Goal: Task Accomplishment & Management: Use online tool/utility

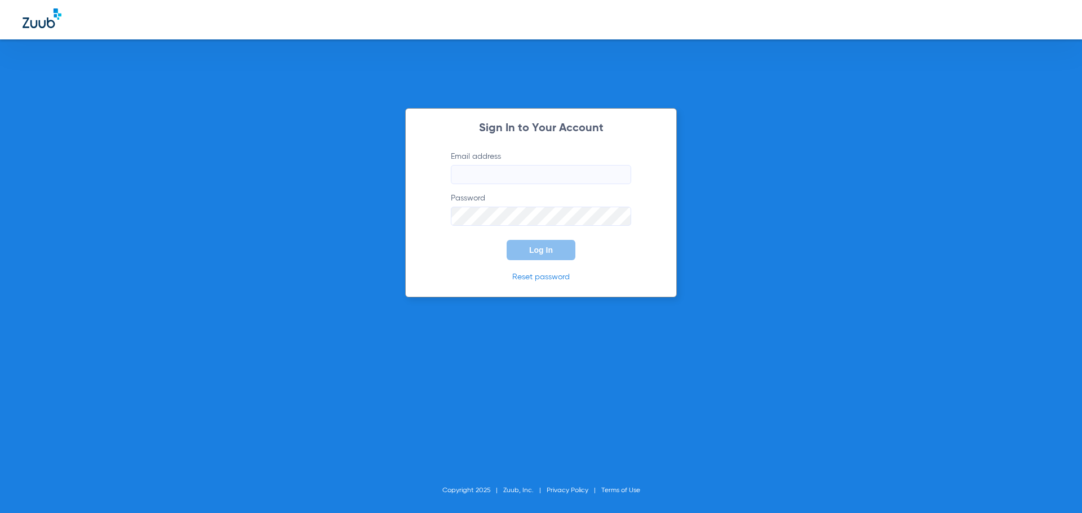
type input "[EMAIL_ADDRESS][DOMAIN_NAME]"
click at [551, 247] on span "Log In" at bounding box center [541, 250] width 24 height 9
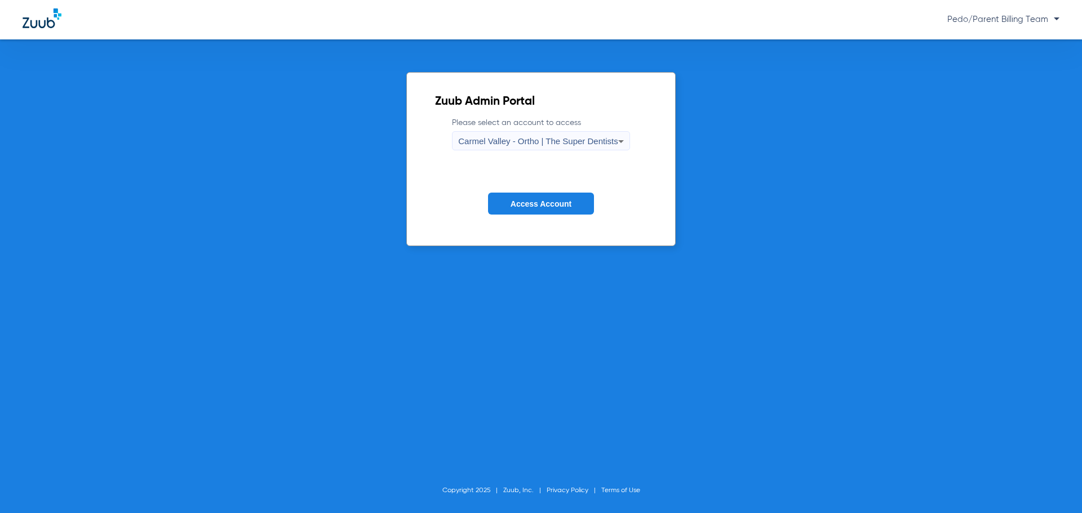
click at [605, 137] on span "Carmel Valley - Ortho | The Super Dentists" at bounding box center [537, 141] width 159 height 10
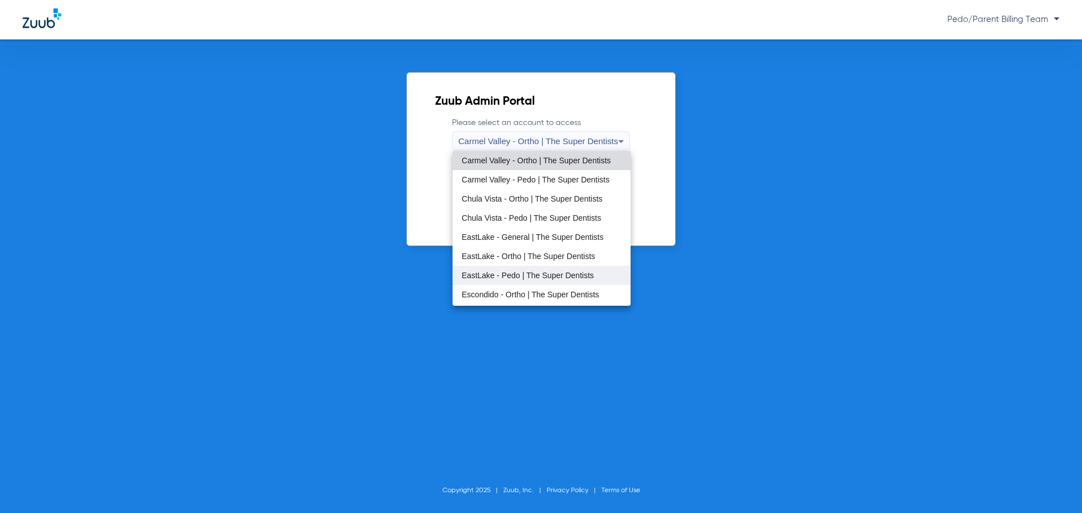
click at [500, 270] on mat-option "EastLake - Pedo | The Super Dentists" at bounding box center [542, 275] width 178 height 19
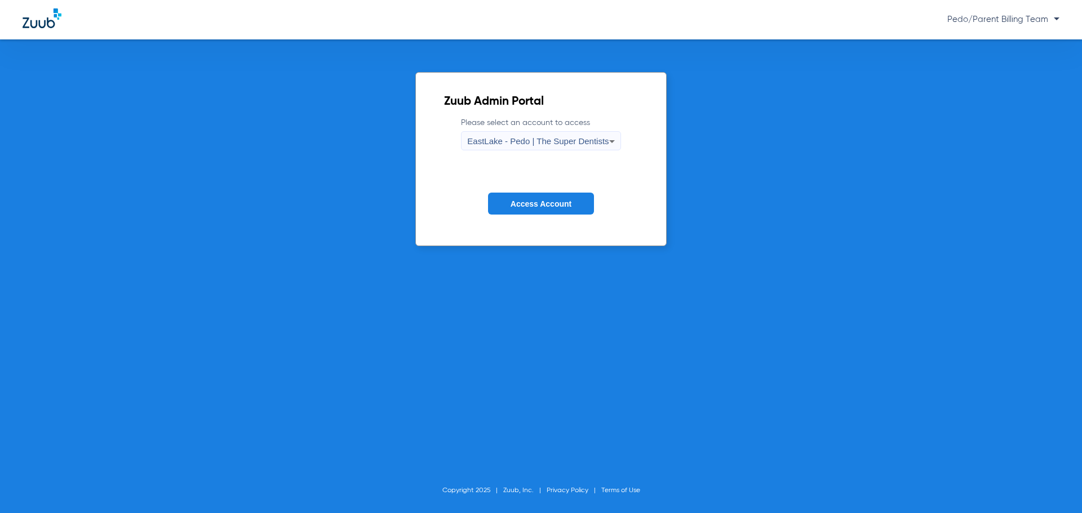
click at [571, 201] on span "Access Account" at bounding box center [541, 203] width 61 height 9
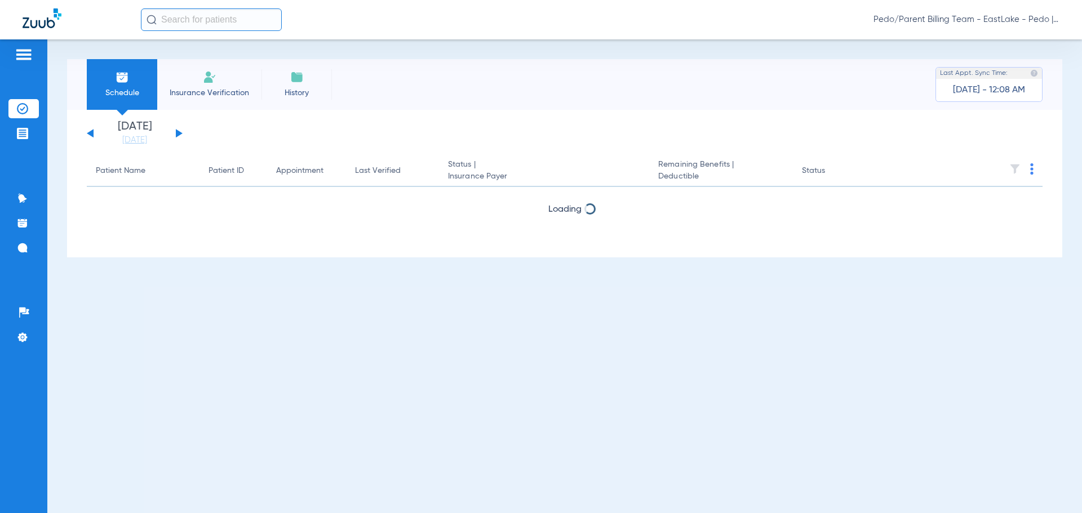
click at [177, 136] on button at bounding box center [179, 133] width 7 height 8
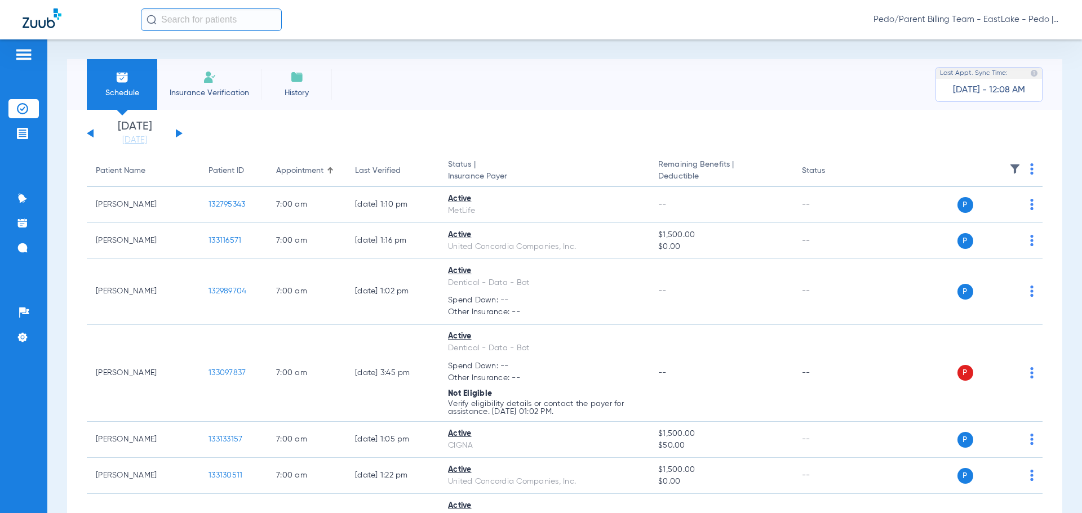
scroll to position [958, 0]
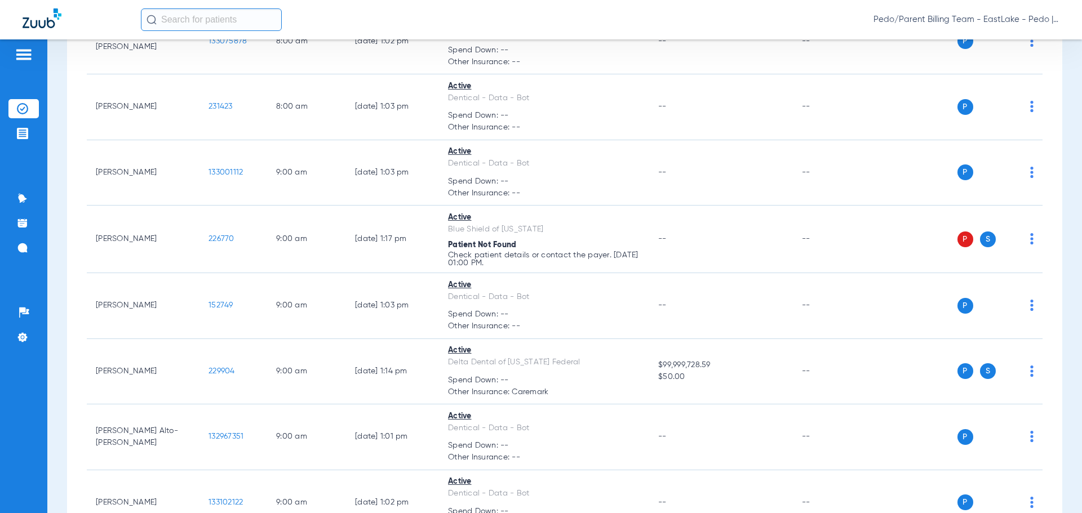
drag, startPoint x: 669, startPoint y: 23, endPoint x: 655, endPoint y: 2, distance: 25.0
click at [669, 23] on div "Pedo/Parent Billing Team - EastLake - Pedo | The Super Dentists" at bounding box center [600, 19] width 919 height 23
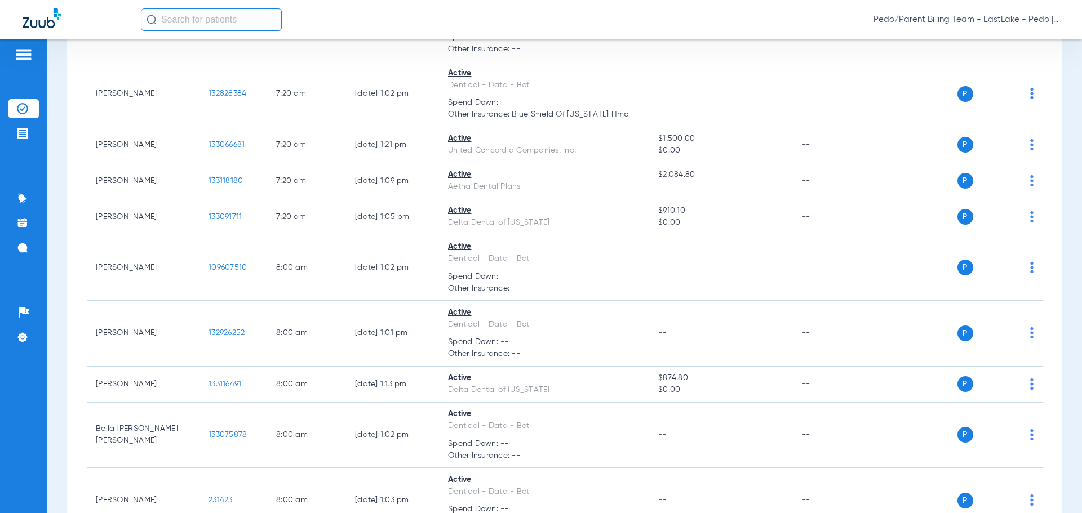
scroll to position [564, 0]
click at [212, 13] on input "text" at bounding box center [211, 19] width 141 height 23
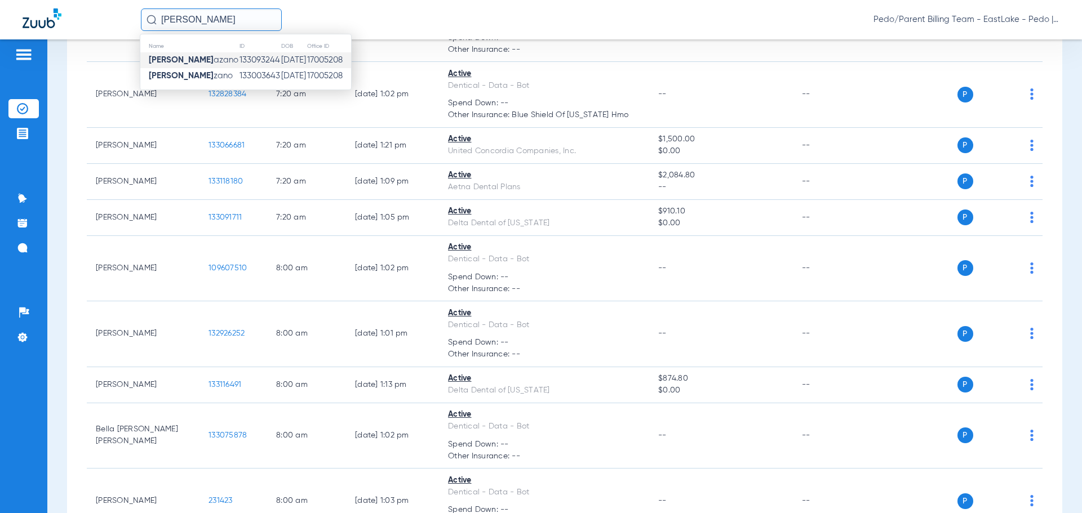
type input "[PERSON_NAME]"
click at [316, 60] on td "17005208" at bounding box center [329, 60] width 45 height 16
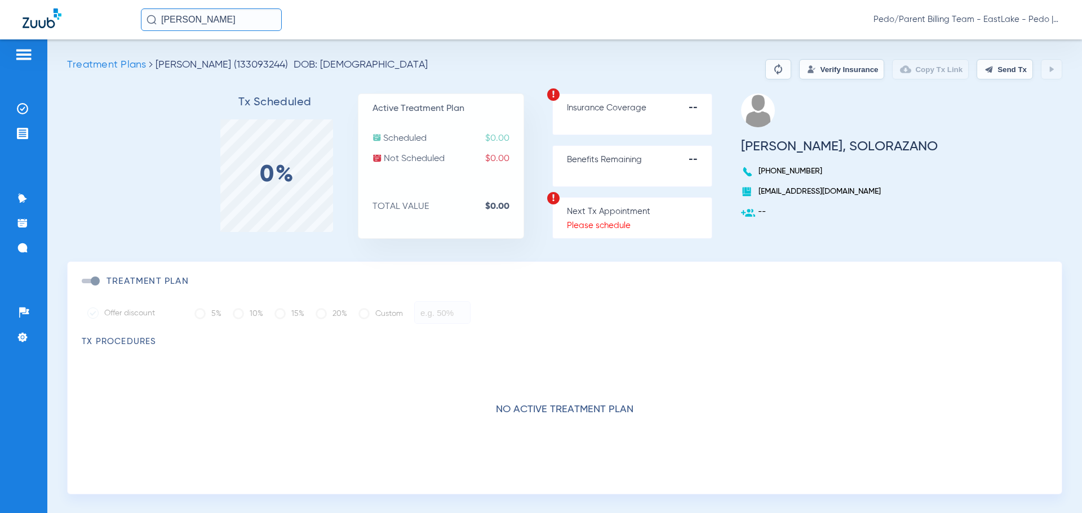
click at [264, 18] on input "[PERSON_NAME]" at bounding box center [211, 19] width 141 height 23
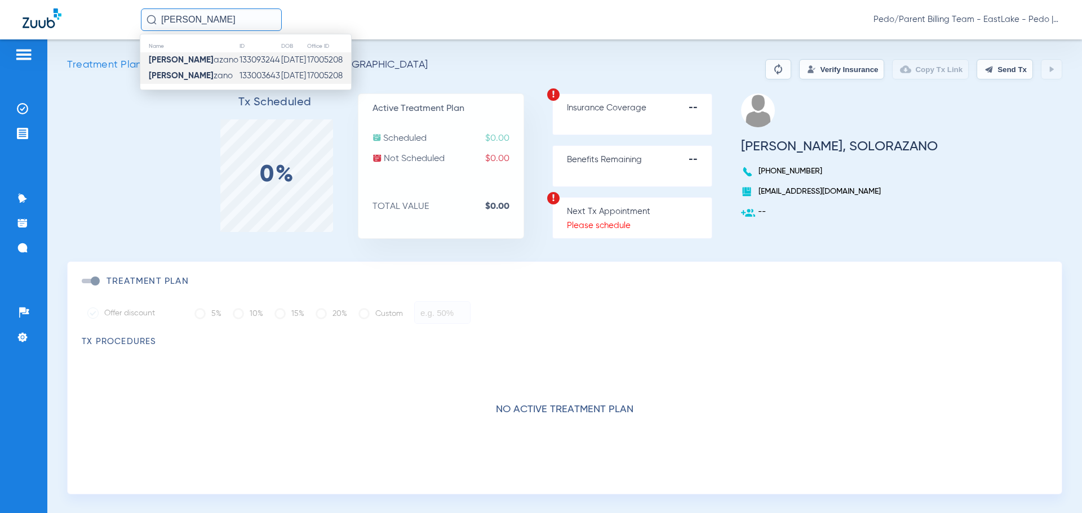
click at [259, 77] on td "133003643" at bounding box center [260, 76] width 42 height 16
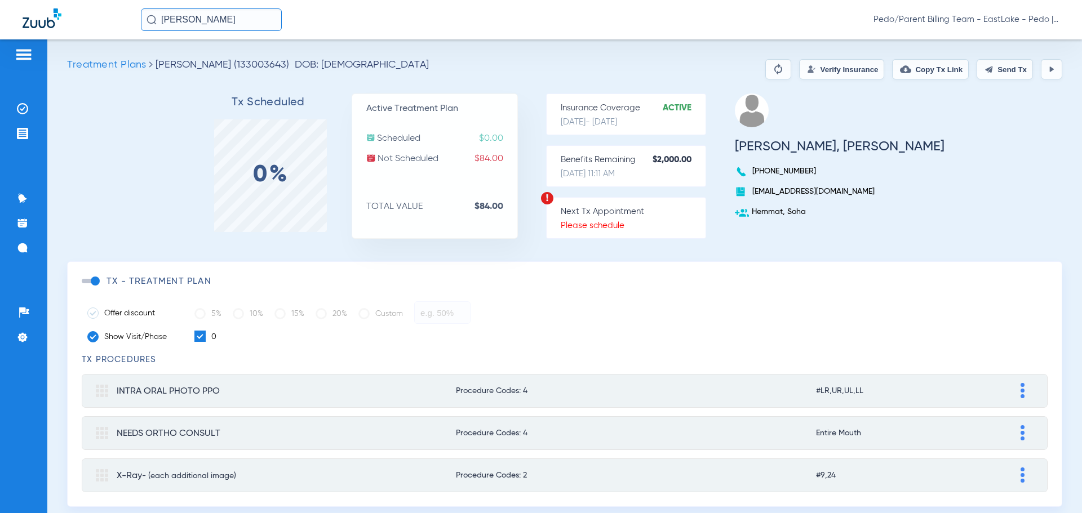
click at [824, 68] on button "Verify Insurance" at bounding box center [841, 69] width 85 height 20
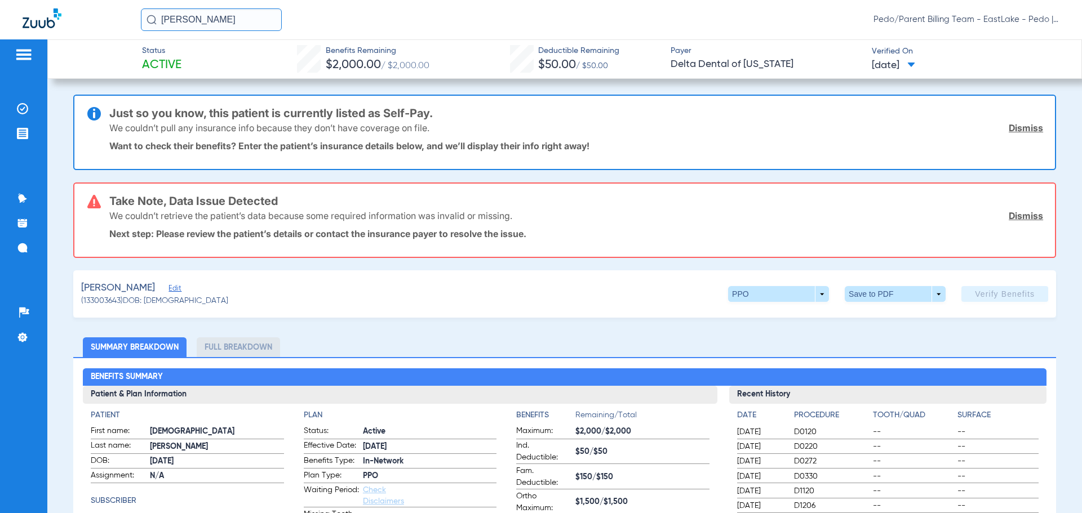
click at [1016, 132] on link "Dismiss" at bounding box center [1026, 127] width 34 height 11
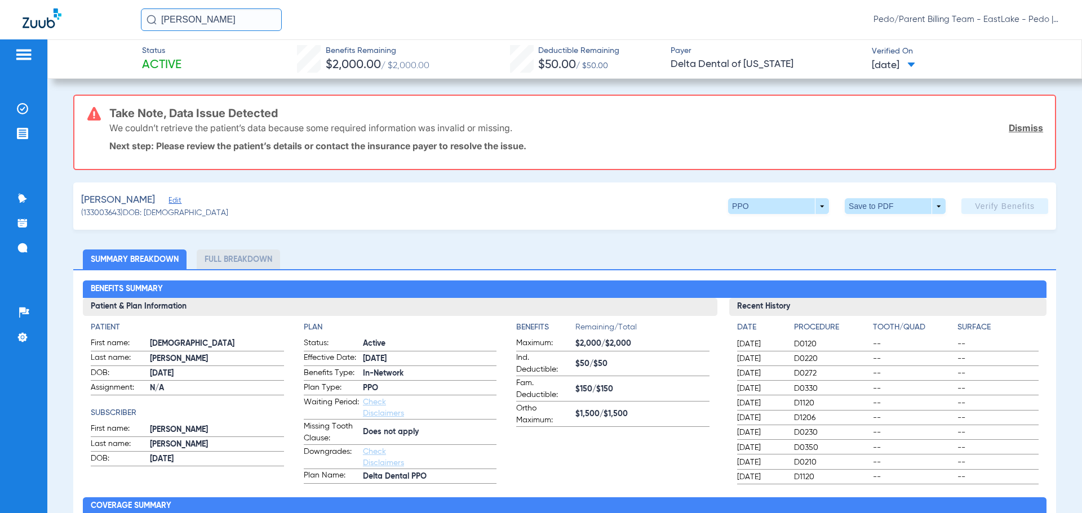
click at [1017, 131] on link "Dismiss" at bounding box center [1026, 127] width 34 height 11
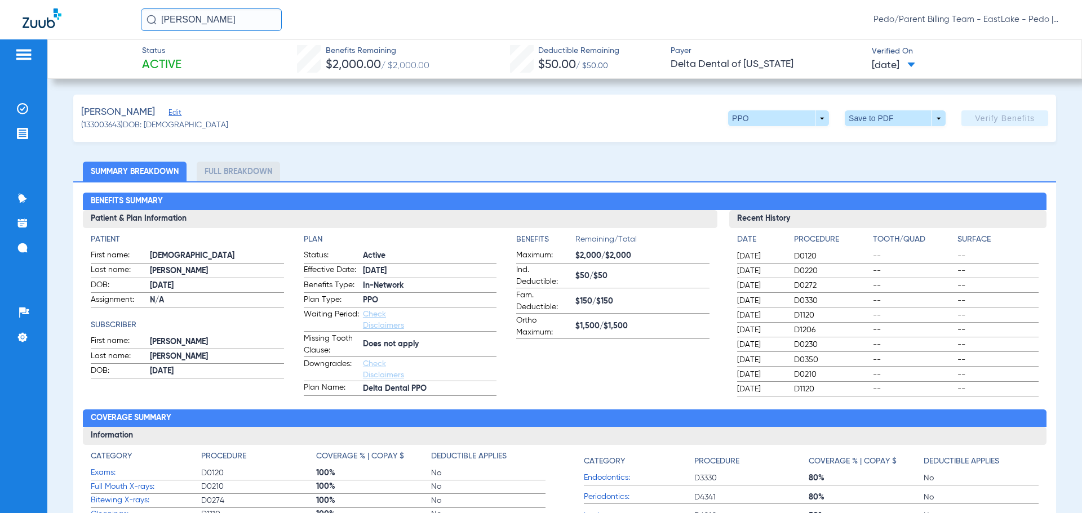
click at [565, 118] on div "[PERSON_NAME] Edit (133003643) DOB: [DEMOGRAPHIC_DATA] PPO arrow_drop_down Save…" at bounding box center [564, 118] width 983 height 47
click at [179, 112] on span "Edit" at bounding box center [173, 114] width 10 height 11
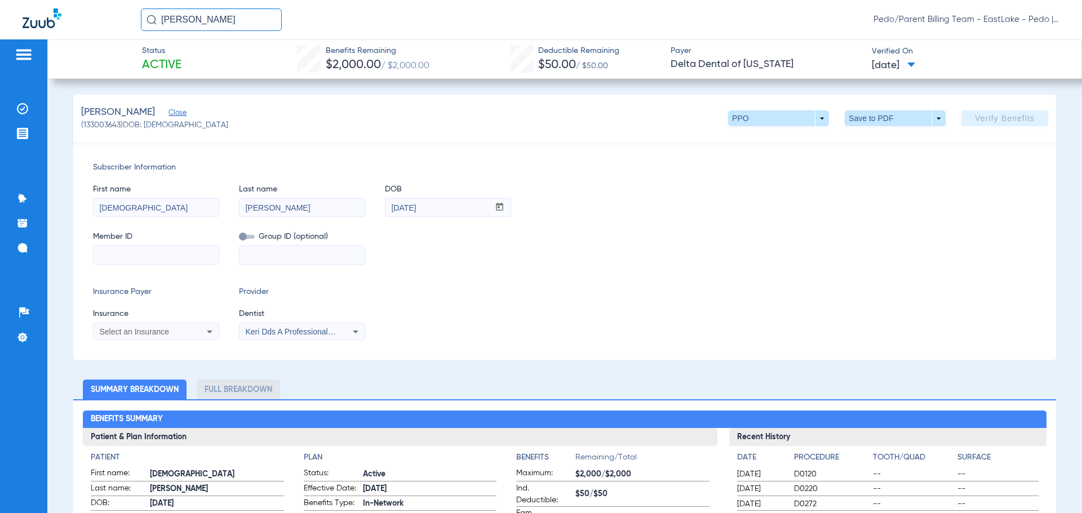
click at [102, 248] on input at bounding box center [156, 255] width 125 height 18
paste input "1233664039"
type input "123366403901"
click at [189, 331] on div "Select an Insurance" at bounding box center [144, 332] width 91 height 8
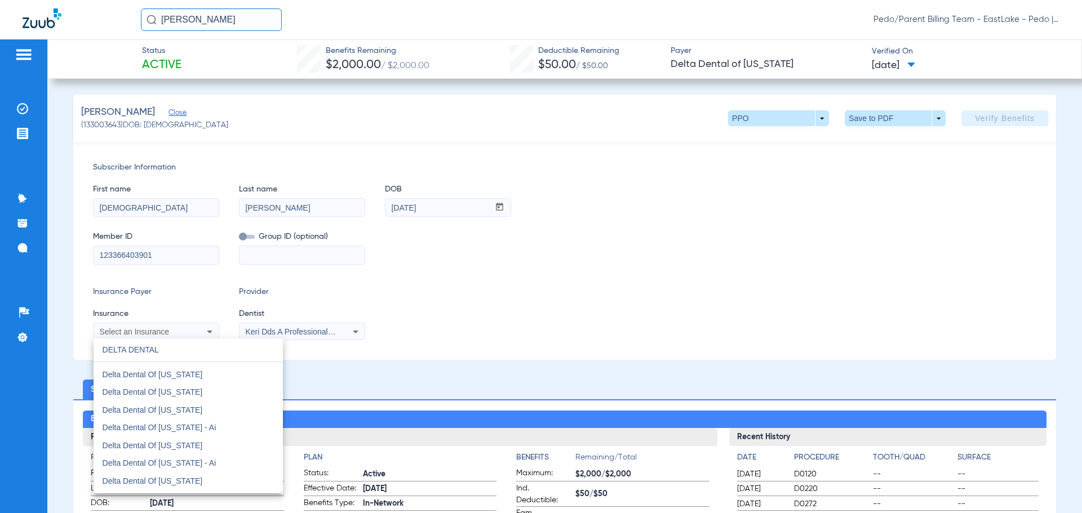
scroll to position [958, 0]
type input "DELTA DENTAL"
click at [175, 427] on span "Delta Dental Of [US_STATE]" at bounding box center [153, 424] width 100 height 9
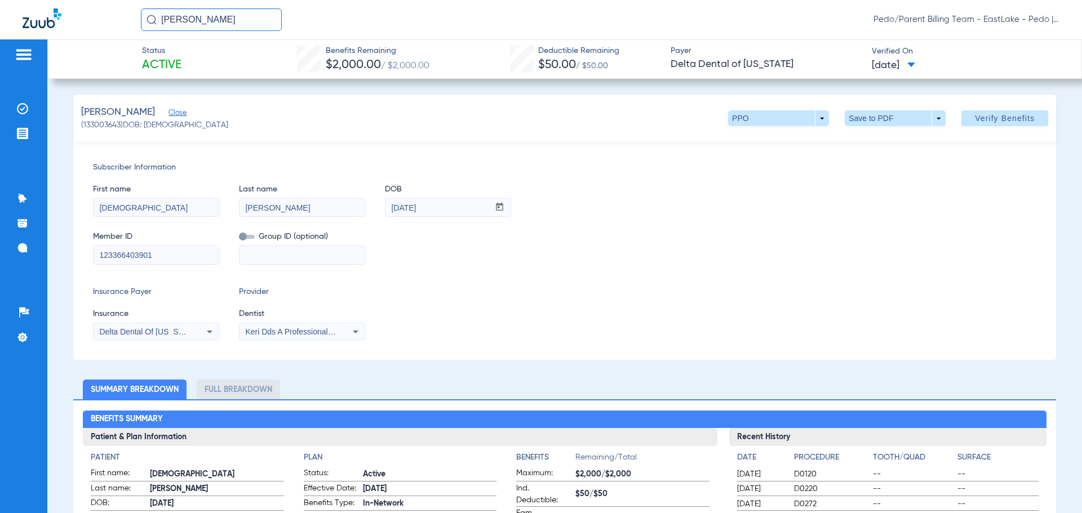
drag, startPoint x: 136, startPoint y: 210, endPoint x: 83, endPoint y: 210, distance: 52.4
click at [83, 210] on div "Subscriber Information First name [PERSON_NAME] Last name [PERSON_NAME] DOB mm …" at bounding box center [564, 251] width 983 height 218
type input "JASMINE"
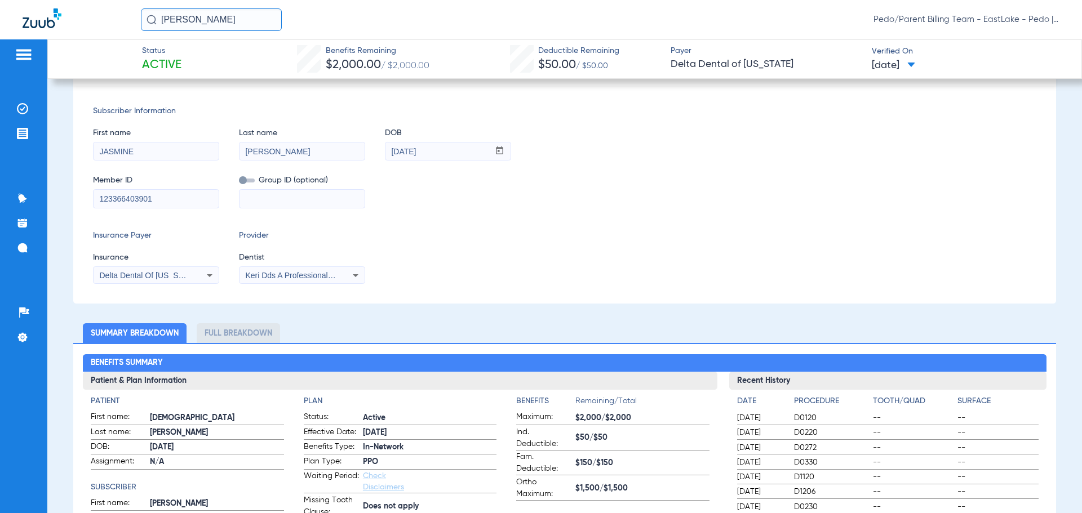
scroll to position [0, 0]
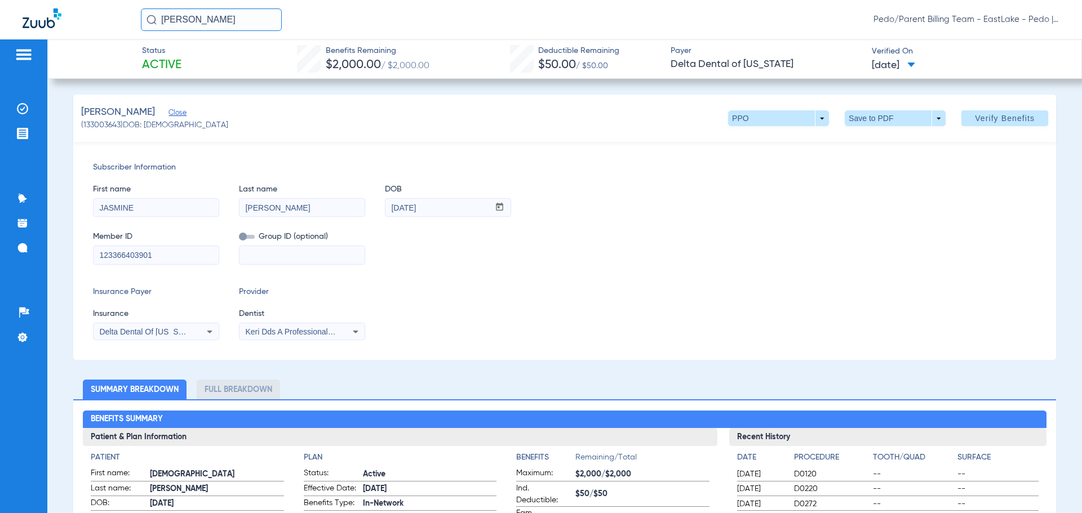
type input "[PERSON_NAME]"
click at [259, 22] on input "[PERSON_NAME]" at bounding box center [211, 19] width 141 height 23
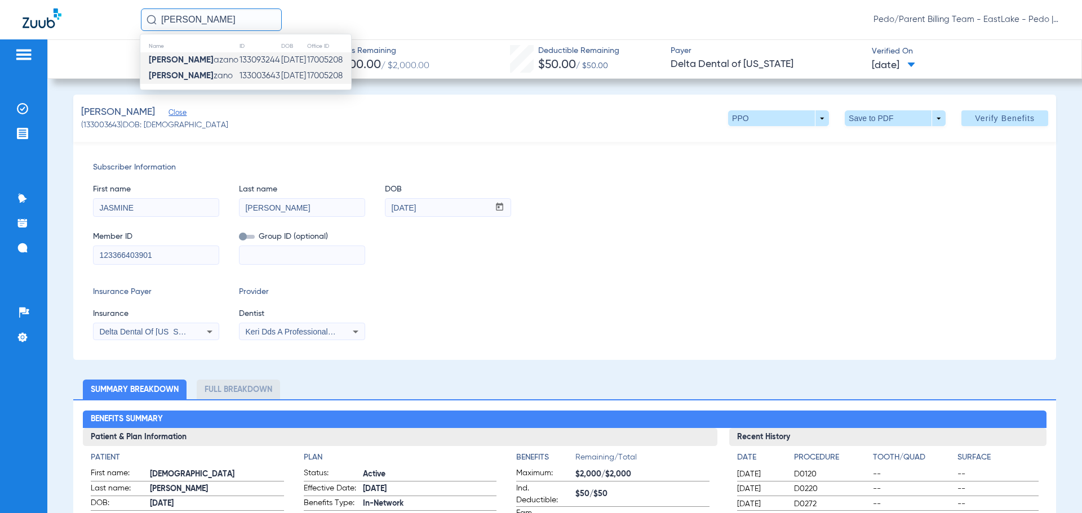
click at [254, 59] on td "133093244" at bounding box center [260, 60] width 42 height 16
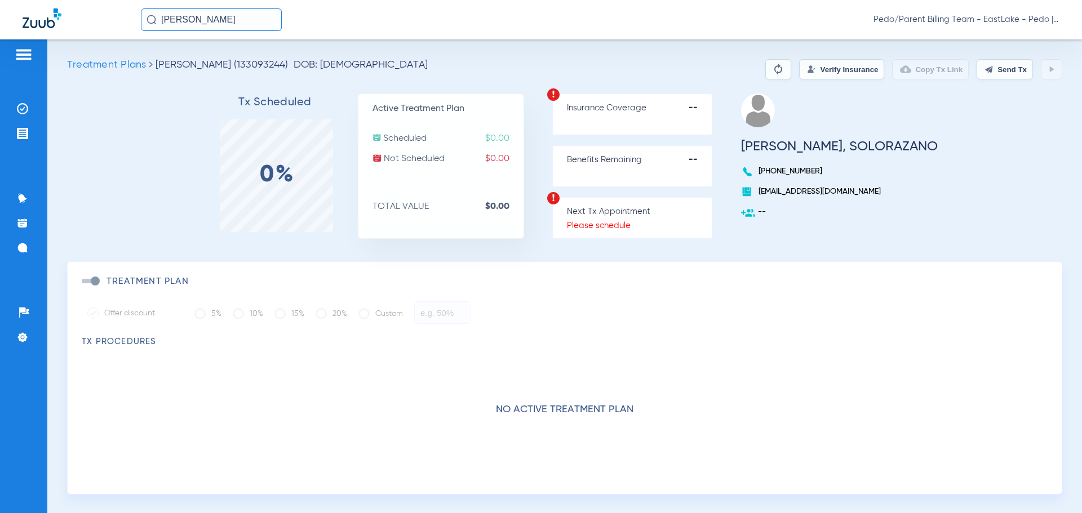
click at [808, 73] on button "Verify Insurance" at bounding box center [841, 69] width 85 height 20
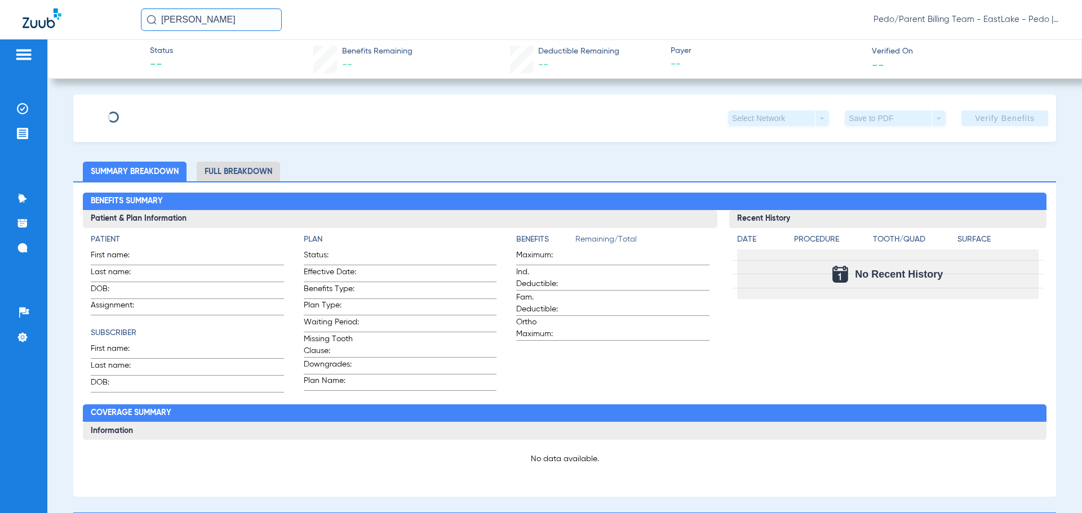
type input "[PERSON_NAME]"
type input "[DATE]"
type input "123366403901"
type input "1801802023"
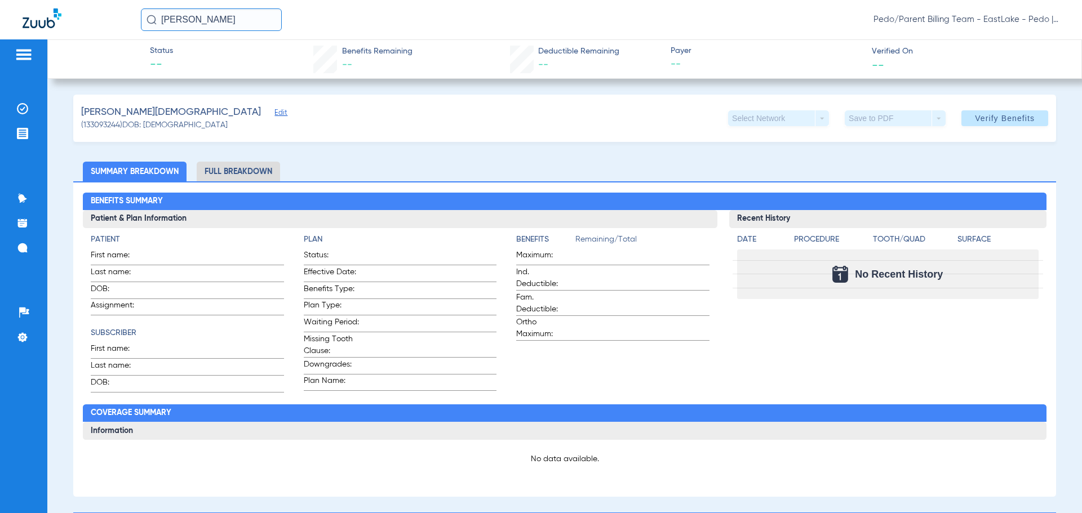
click at [274, 116] on span "Edit" at bounding box center [279, 114] width 10 height 11
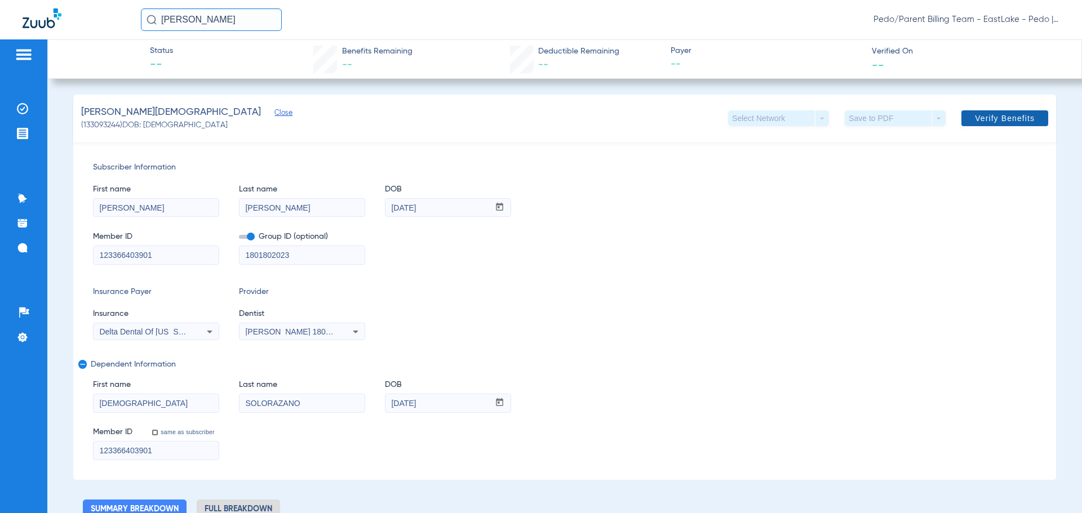
click at [974, 112] on span at bounding box center [1004, 118] width 87 height 27
click at [499, 314] on div "Insurance Payer Insurance Delta Dental Of [US_STATE] Provider Dentist [PERSON_N…" at bounding box center [564, 313] width 943 height 54
click at [316, 124] on div "[PERSON_NAME] (133093244) DOB: [DEMOGRAPHIC_DATA] Select Network arrow_drop_dow…" at bounding box center [564, 118] width 983 height 47
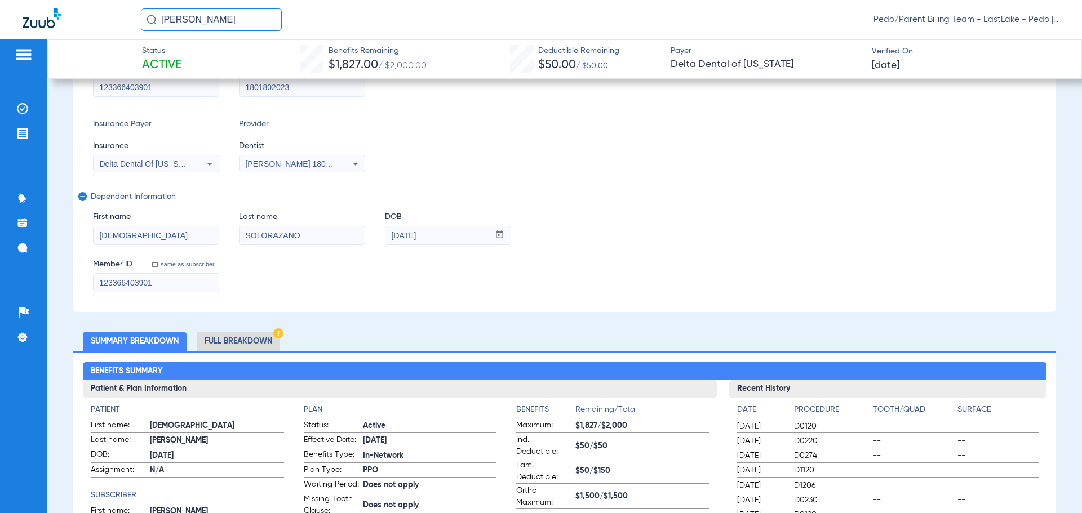
scroll to position [169, 0]
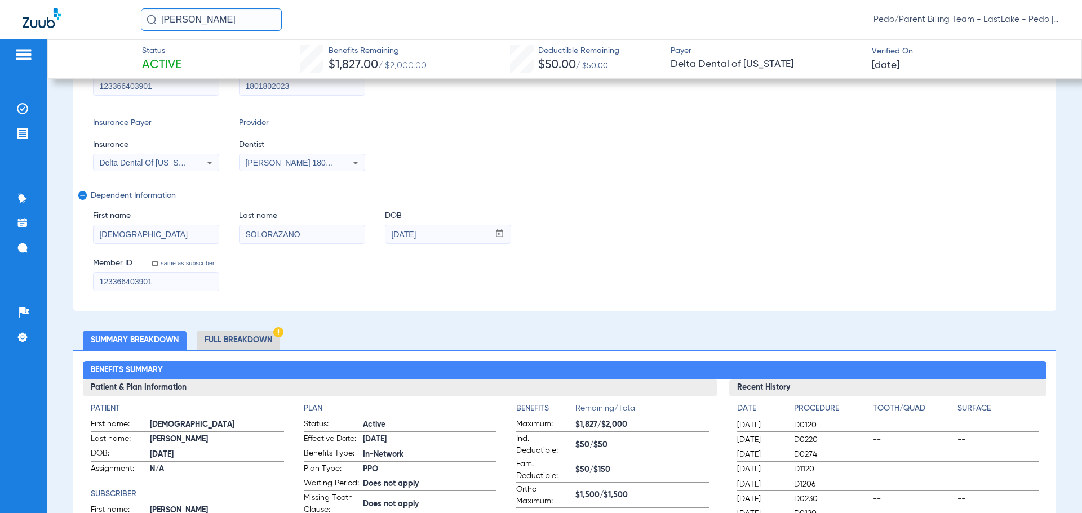
click at [247, 334] on li "Full Breakdown" at bounding box center [238, 341] width 83 height 20
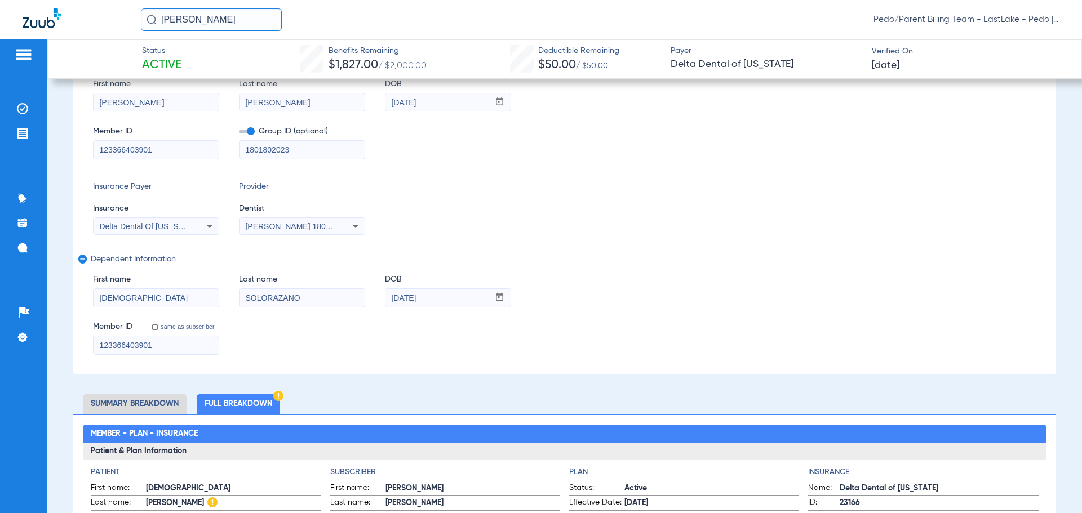
scroll to position [0, 0]
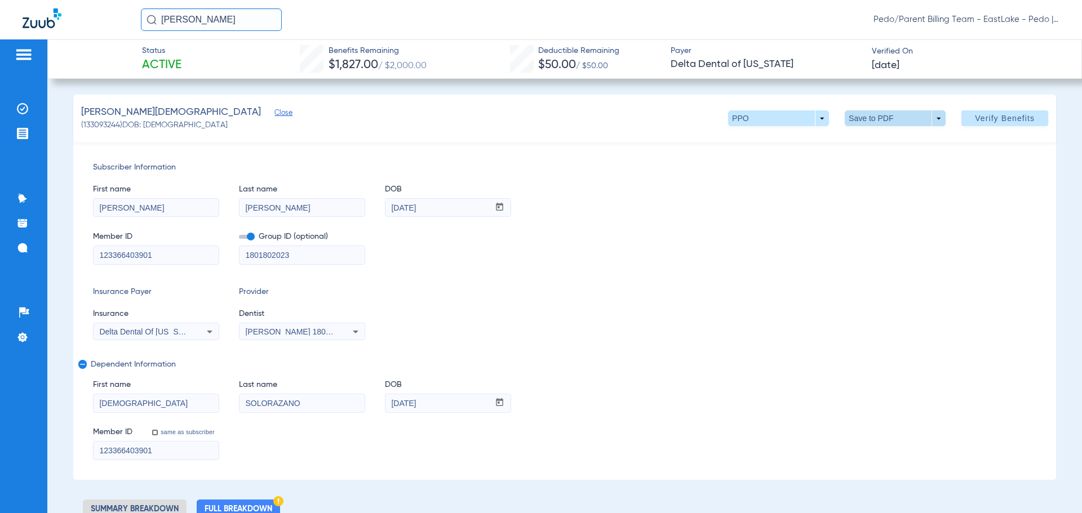
click at [887, 121] on span at bounding box center [895, 118] width 27 height 27
click at [879, 149] on button "insert_drive_file Save to PDF" at bounding box center [879, 141] width 85 height 23
click at [619, 305] on div "Insurance Payer Insurance Delta Dental Of [US_STATE] Provider Dentist [PERSON_N…" at bounding box center [564, 313] width 943 height 54
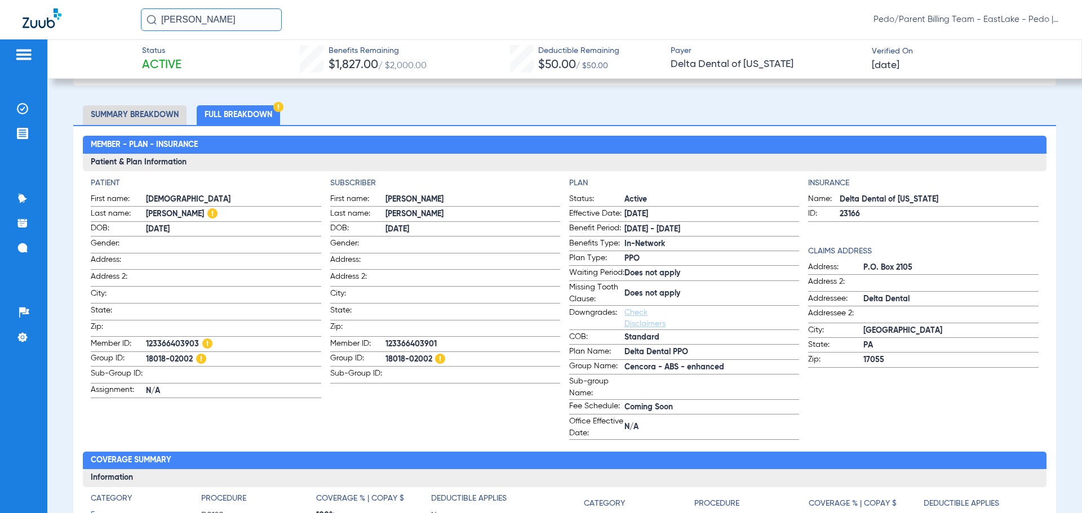
scroll to position [338, 0]
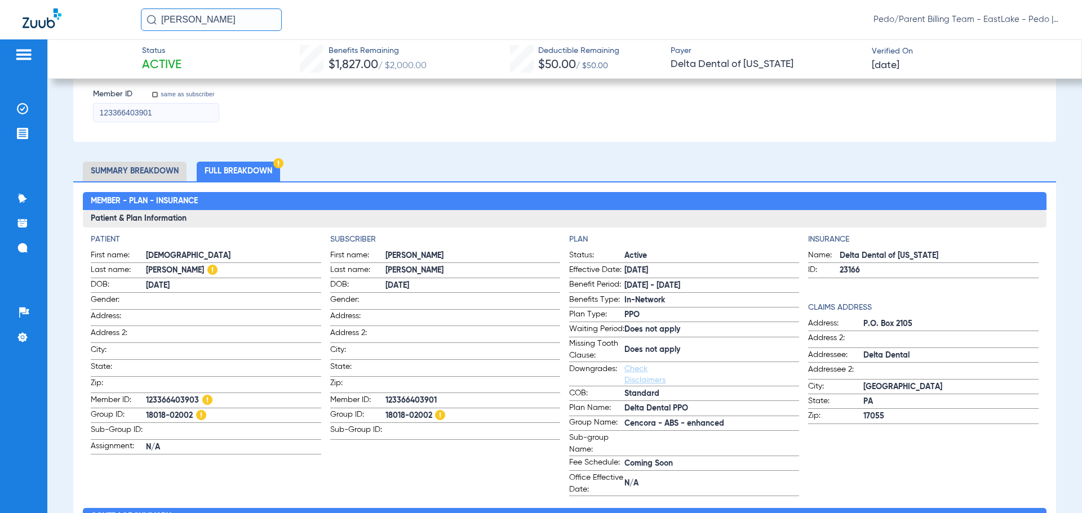
drag, startPoint x: 221, startPoint y: 20, endPoint x: 131, endPoint y: 32, distance: 90.9
click at [131, 32] on div "[PERSON_NAME] Pedo/Parent Billing Team - EastLake - Pedo | The Super Dentists" at bounding box center [541, 19] width 1082 height 39
click at [22, 108] on img at bounding box center [22, 108] width 11 height 11
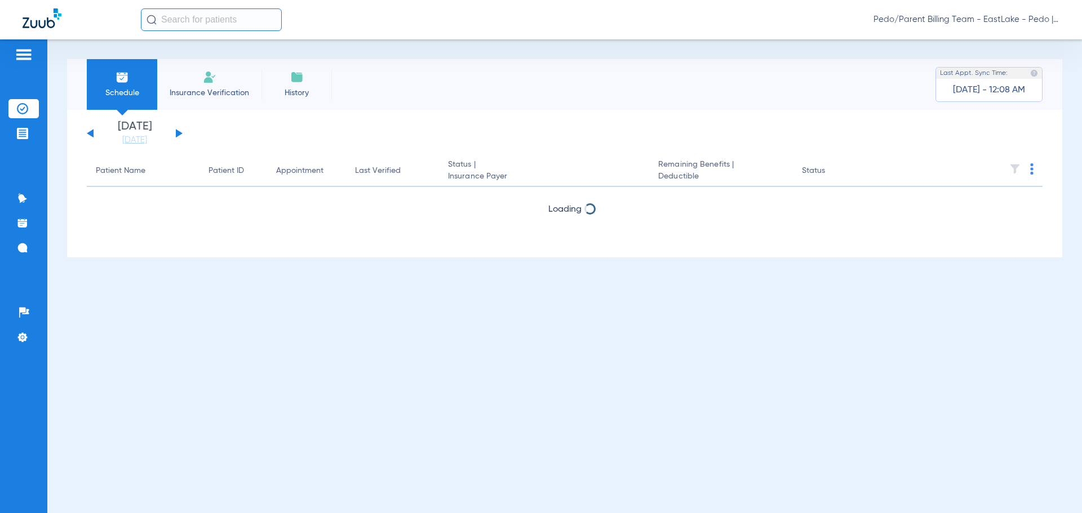
click at [179, 132] on button at bounding box center [179, 133] width 7 height 8
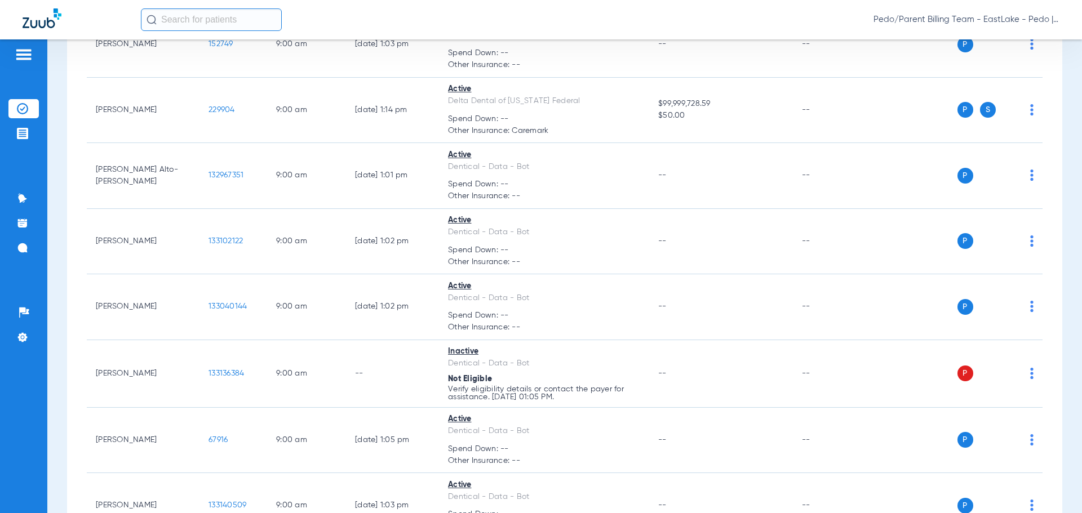
scroll to position [1240, 0]
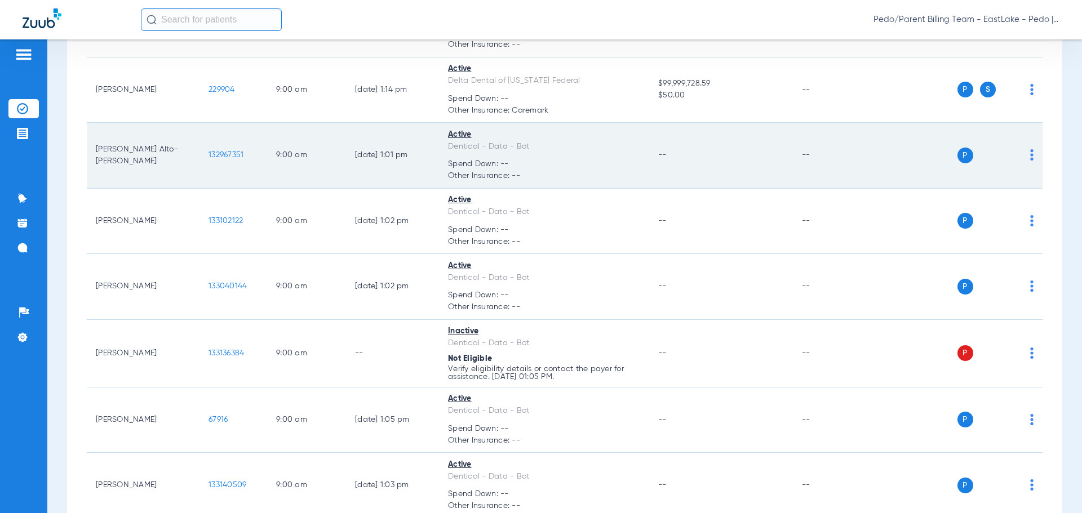
click at [725, 172] on td "--" at bounding box center [720, 156] width 143 height 66
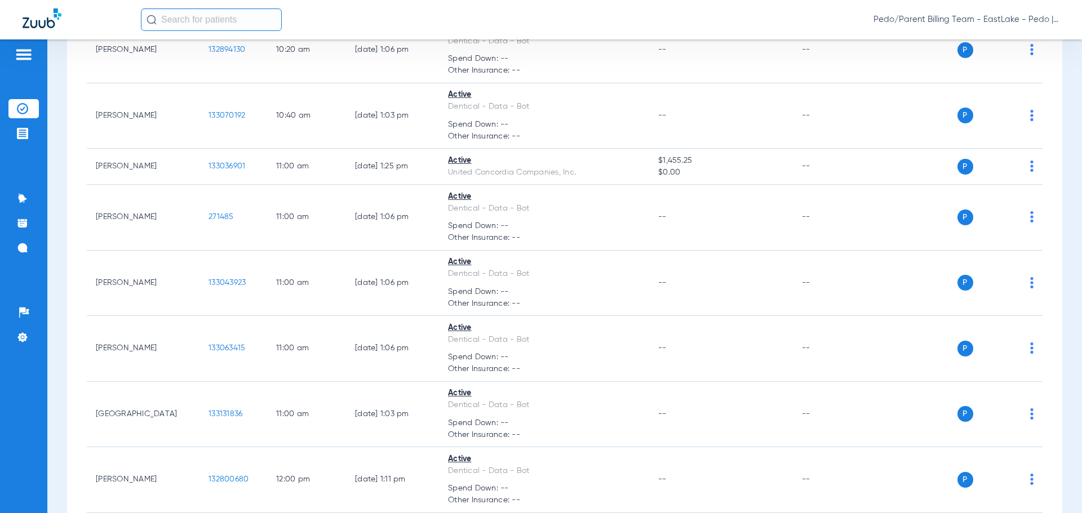
scroll to position [2649, 0]
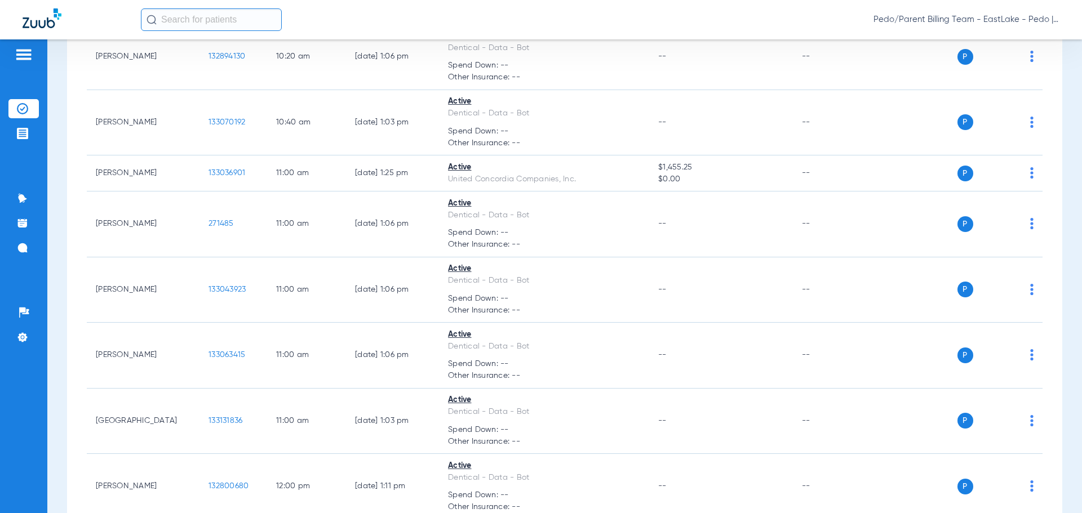
click at [774, 28] on div "Pedo/Parent Billing Team - EastLake - Pedo | The Super Dentists" at bounding box center [600, 19] width 919 height 23
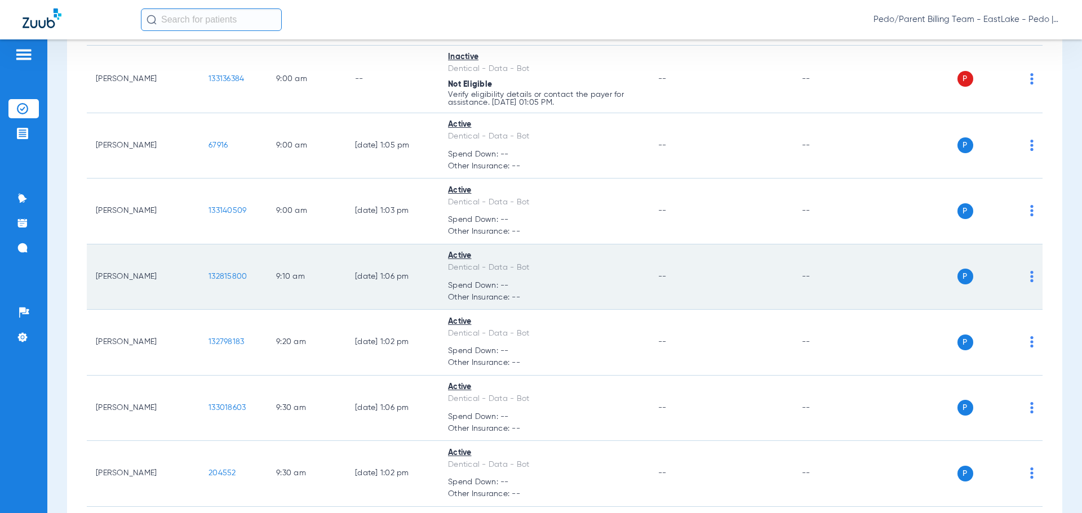
click at [236, 274] on span "132815800" at bounding box center [228, 277] width 38 height 8
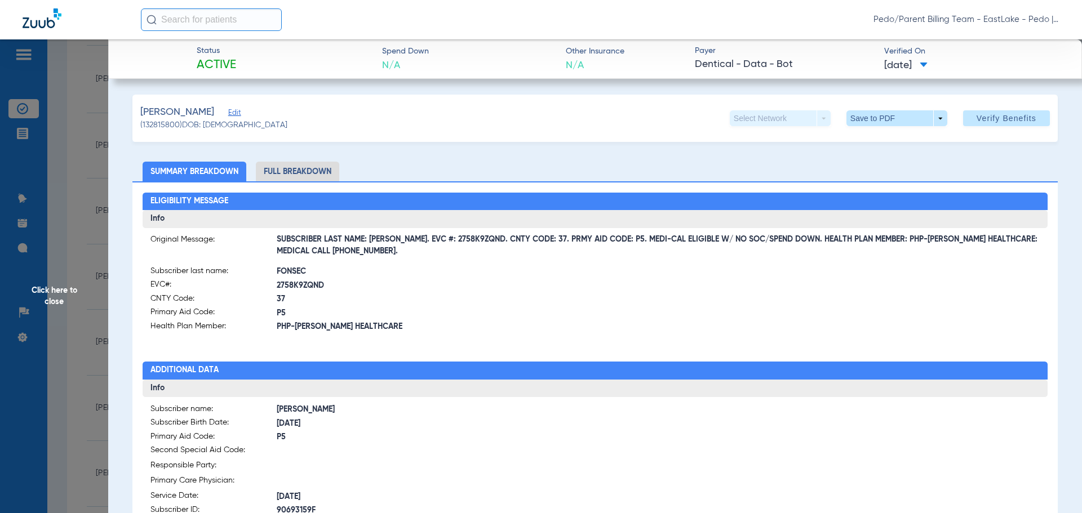
click at [768, 289] on div at bounding box center [817, 299] width 445 height 69
click at [302, 174] on li "Full Breakdown" at bounding box center [297, 172] width 83 height 20
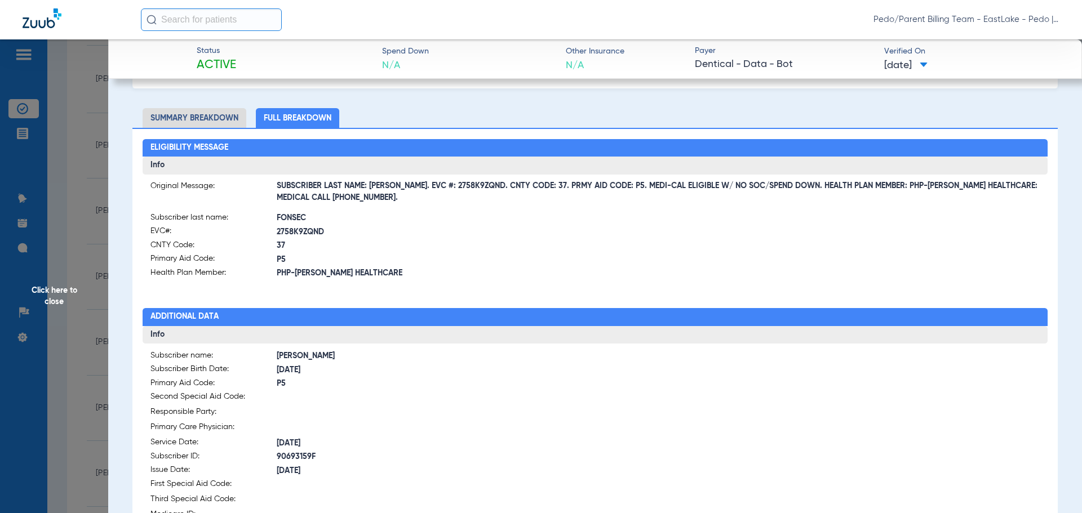
scroll to position [0, 0]
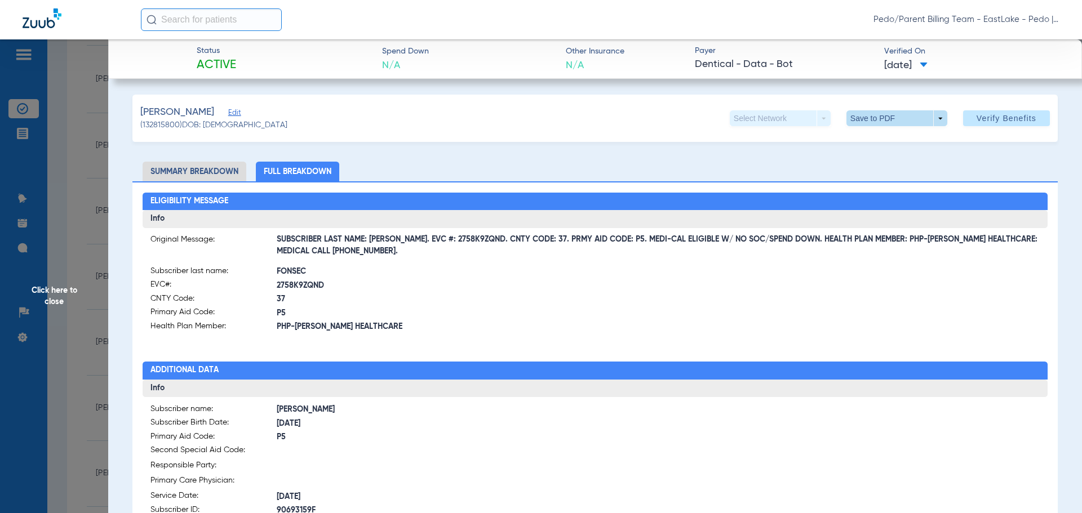
click at [883, 122] on span at bounding box center [896, 118] width 27 height 27
click at [886, 147] on button "insert_drive_file Save to PDF" at bounding box center [881, 141] width 85 height 23
click at [701, 314] on div at bounding box center [817, 299] width 445 height 69
drag, startPoint x: 409, startPoint y: 242, endPoint x: 477, endPoint y: 237, distance: 68.4
click at [477, 240] on span "SUBSCRIBER LAST NAME: [PERSON_NAME]. EVC #: 2758K9ZQND. CNTY CODE: 37. PRMY AID…" at bounding box center [659, 246] width 764 height 12
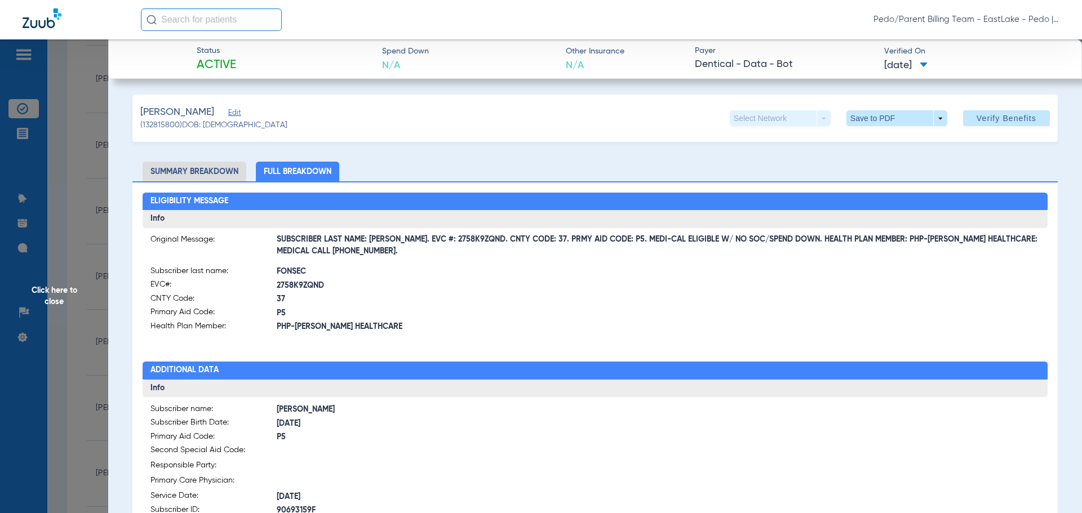
copy span "EVC #: 2758K9ZQND"
click at [59, 294] on span "Click here to close" at bounding box center [54, 295] width 108 height 513
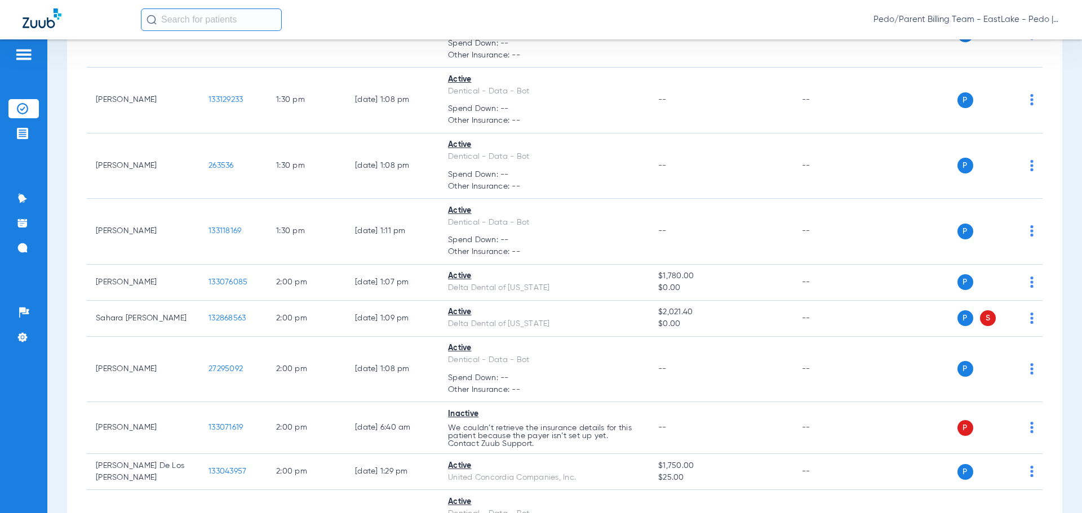
scroll to position [4839, 0]
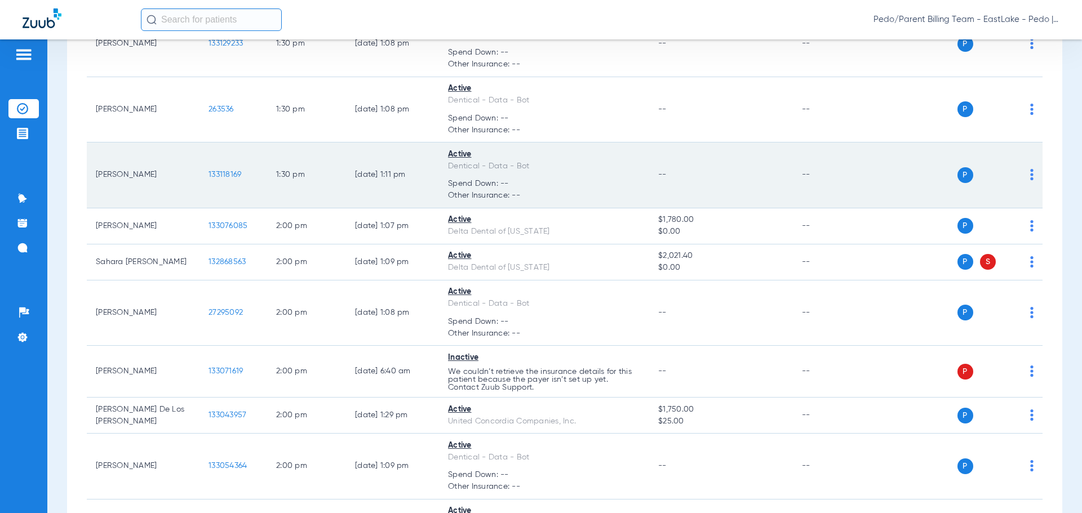
click at [327, 178] on td "1:30 PM" at bounding box center [306, 176] width 79 height 66
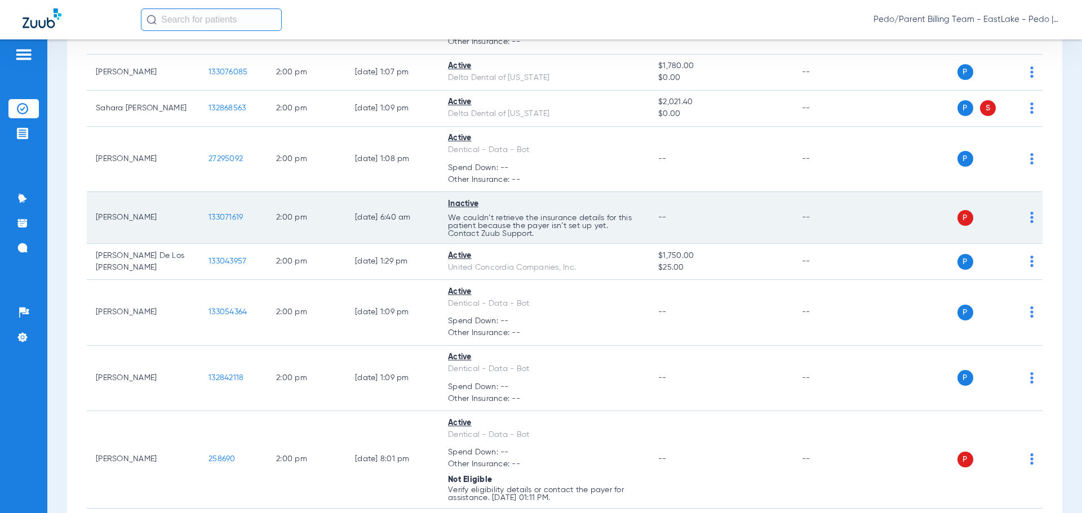
scroll to position [5008, 0]
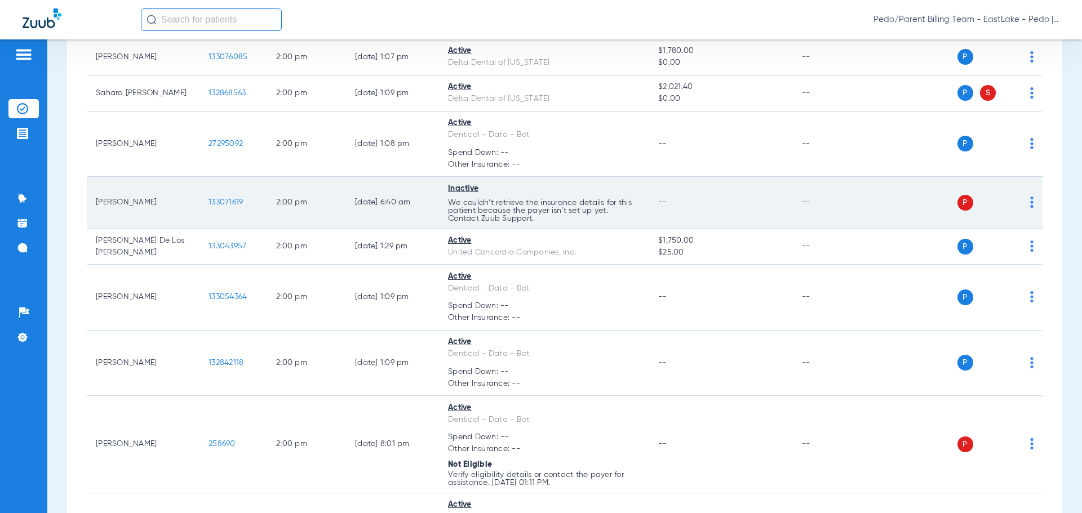
click at [228, 205] on span "133071619" at bounding box center [226, 202] width 34 height 8
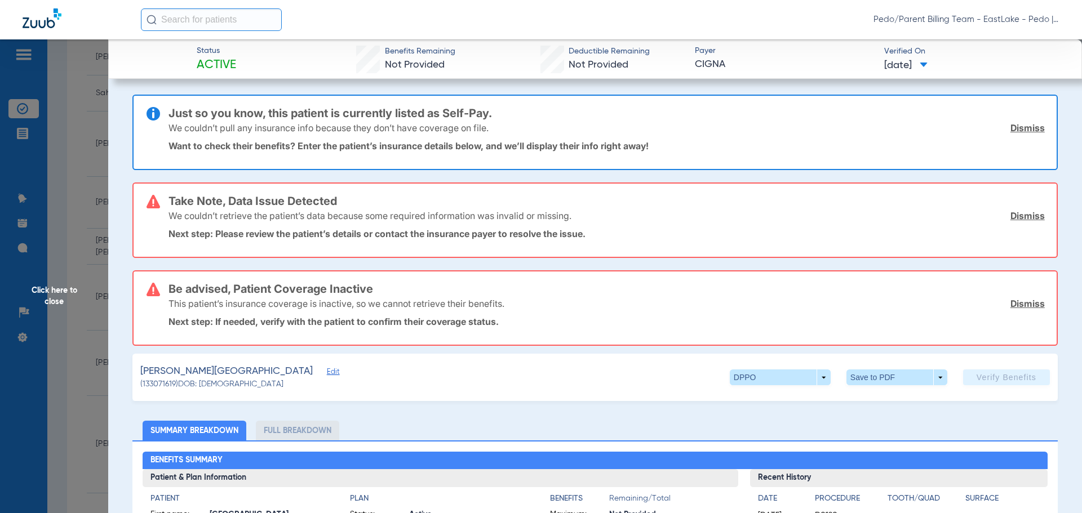
click at [1032, 124] on link "Dismiss" at bounding box center [1027, 127] width 34 height 11
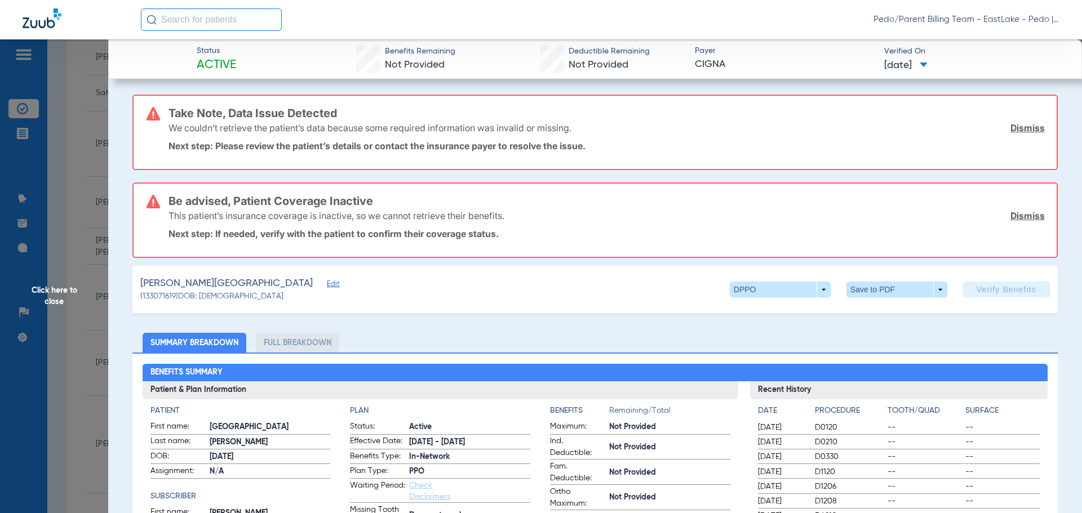
click at [1027, 132] on link "Dismiss" at bounding box center [1027, 127] width 34 height 11
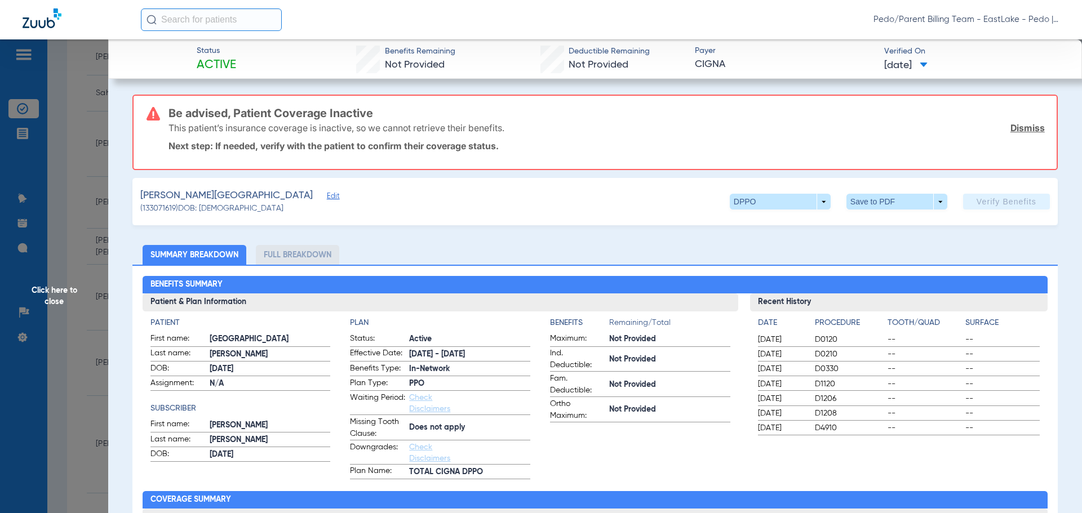
click at [1027, 128] on link "Dismiss" at bounding box center [1027, 127] width 34 height 11
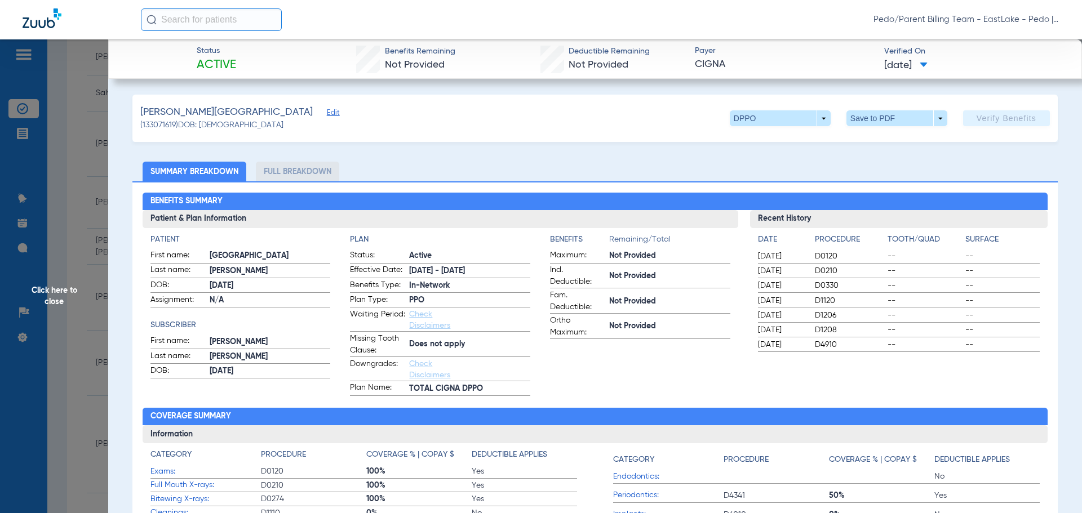
click at [327, 114] on span "Edit" at bounding box center [332, 114] width 10 height 11
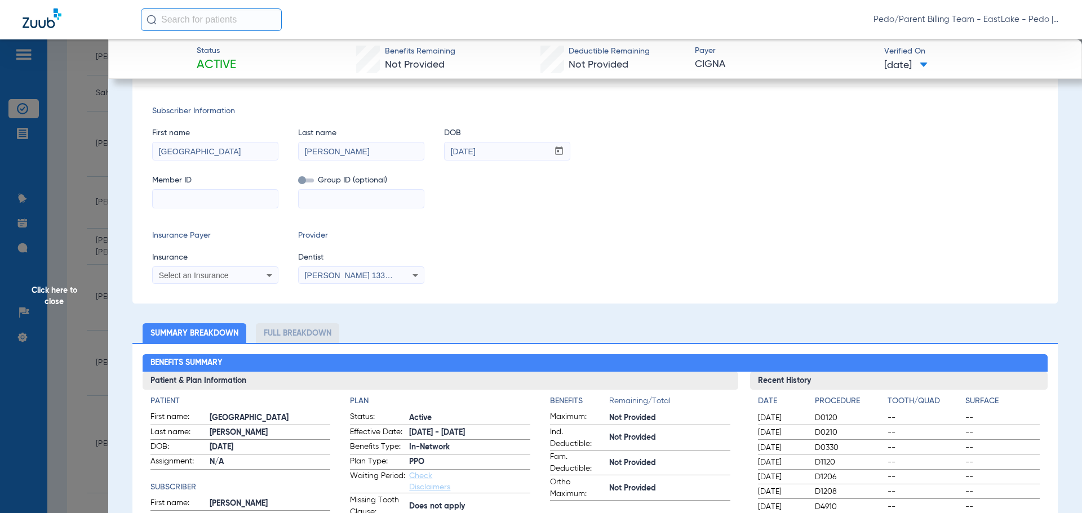
scroll to position [0, 0]
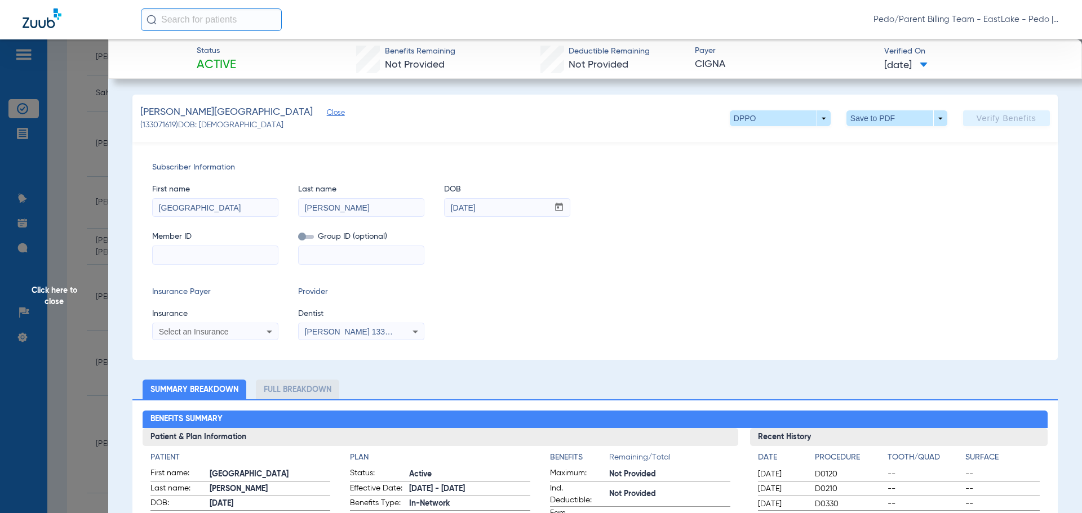
click at [228, 256] on input at bounding box center [215, 255] width 125 height 18
click at [228, 255] on input at bounding box center [215, 255] width 125 height 18
paste input "91213511G"
type input "91213511G"
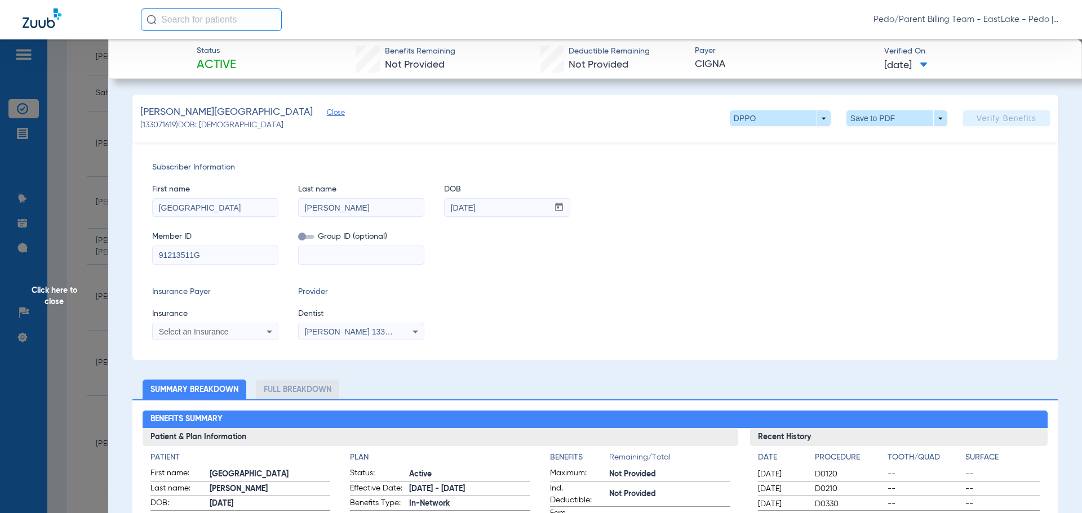
click at [263, 334] on icon at bounding box center [270, 332] width 14 height 14
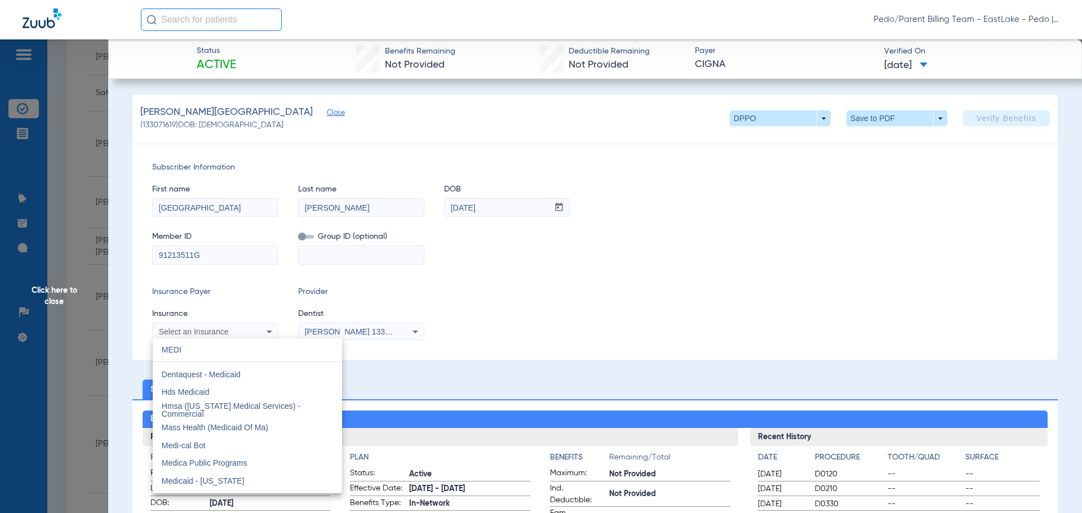
scroll to position [56, 0]
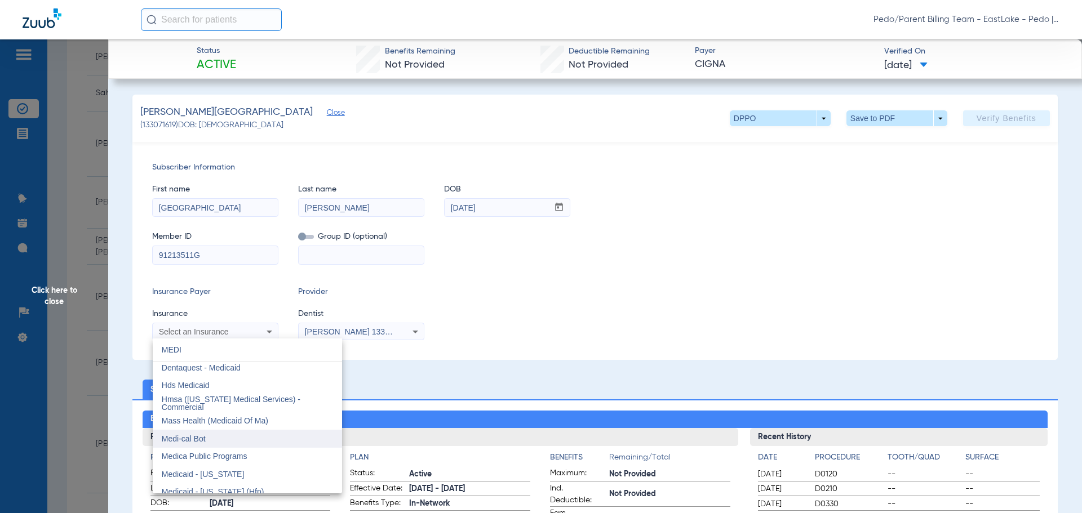
type input "MEDI"
drag, startPoint x: 201, startPoint y: 441, endPoint x: 344, endPoint y: 374, distance: 158.1
click at [201, 441] on span "Medi-cal Bot" at bounding box center [184, 438] width 44 height 9
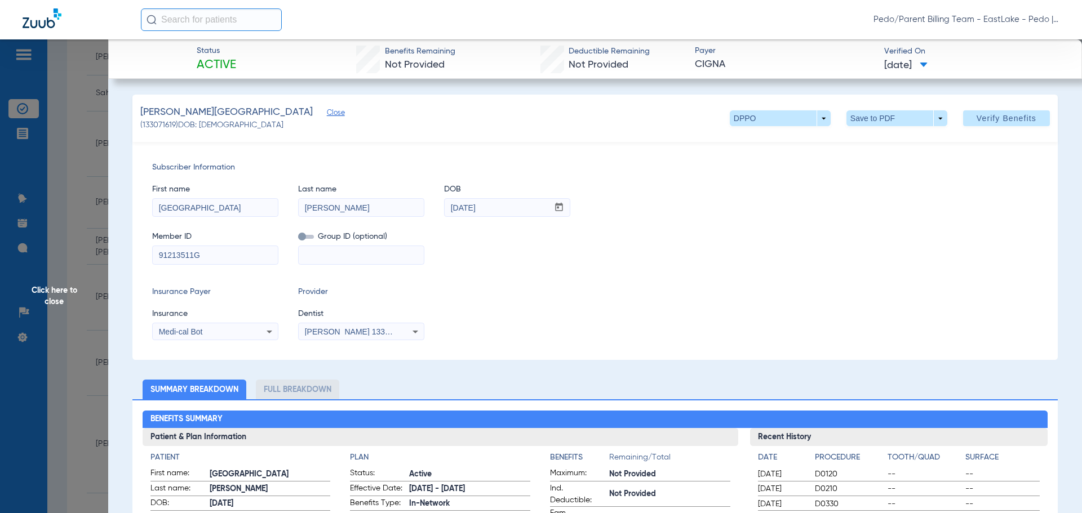
click at [409, 331] on icon at bounding box center [416, 332] width 14 height 14
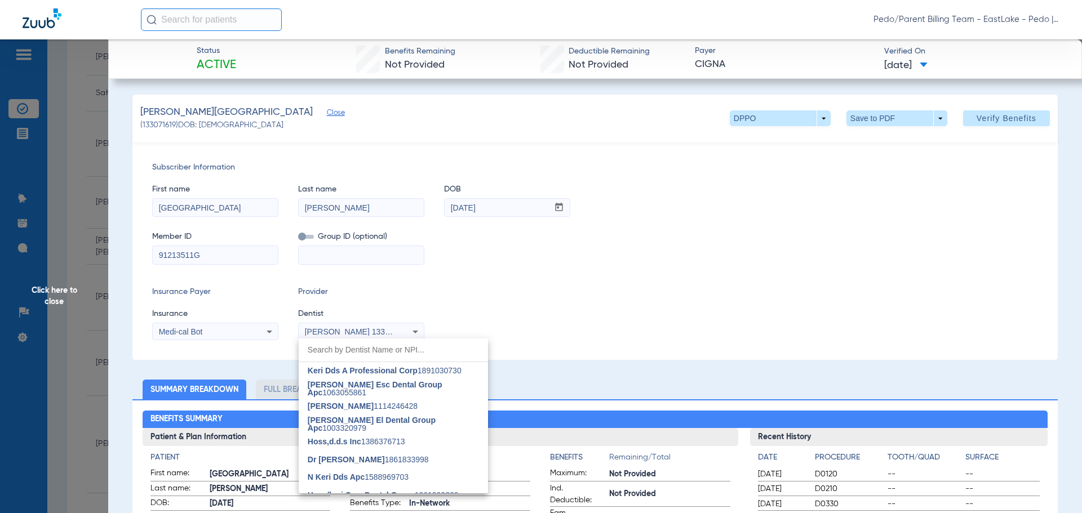
scroll to position [384, 0]
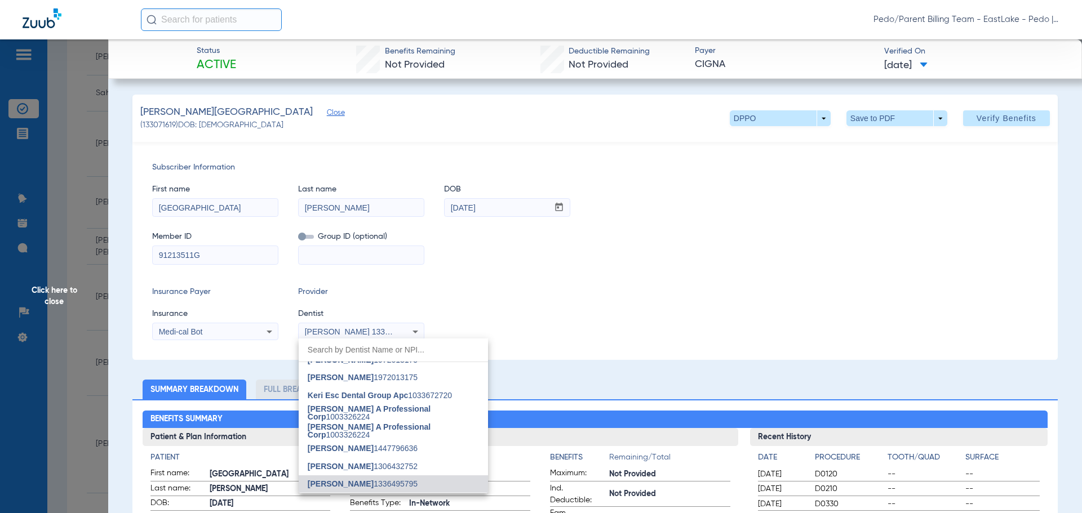
click at [700, 169] on div at bounding box center [541, 256] width 1082 height 513
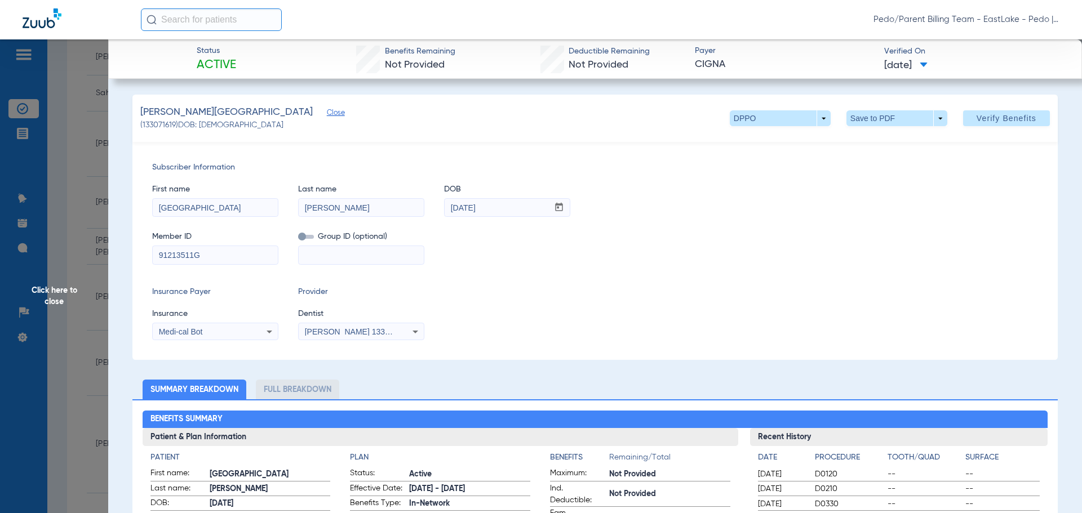
click at [679, 269] on div "Subscriber Information First name Dallas Last name [PERSON_NAME] DOB mm / dd / …" at bounding box center [594, 251] width 925 height 218
click at [991, 120] on span "Verify Benefits" at bounding box center [1007, 118] width 60 height 9
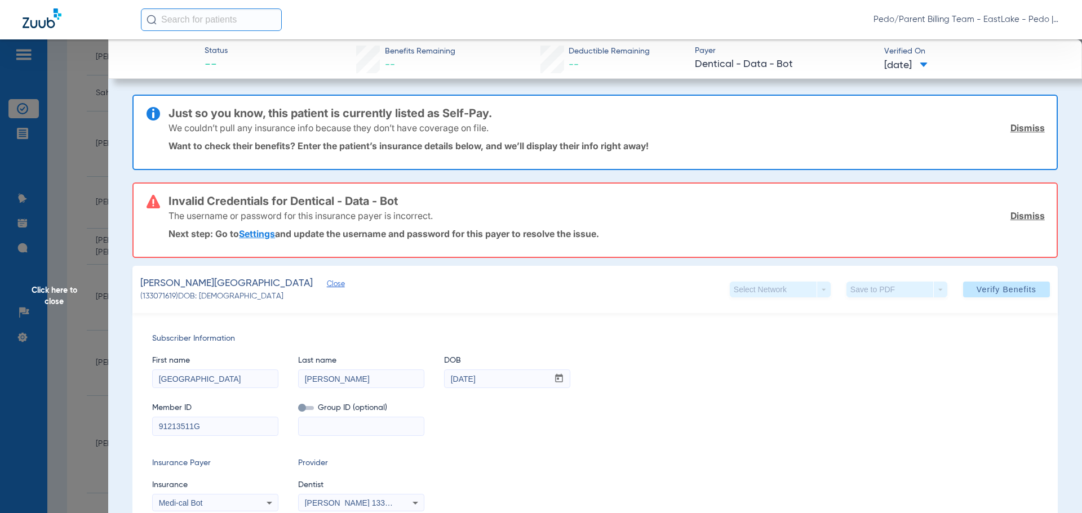
click at [1023, 123] on link "Dismiss" at bounding box center [1027, 127] width 34 height 11
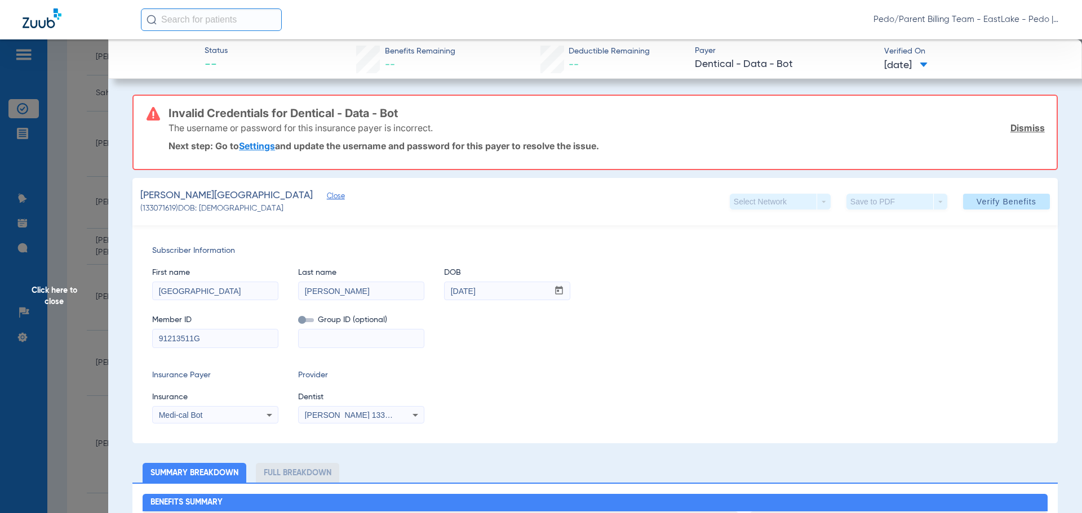
click at [1023, 125] on link "Dismiss" at bounding box center [1027, 127] width 34 height 11
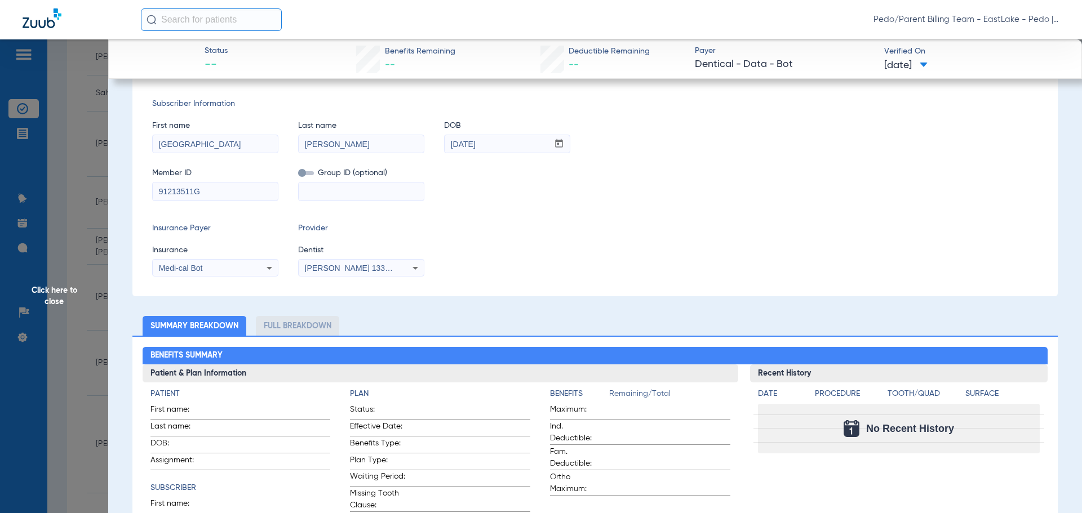
scroll to position [0, 0]
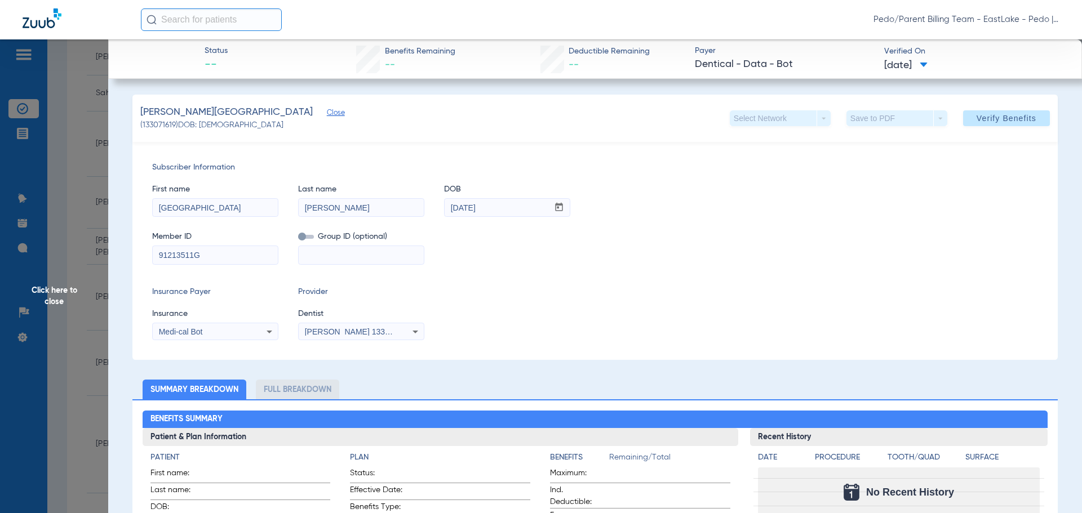
click at [43, 298] on span "Click here to close" at bounding box center [54, 295] width 108 height 513
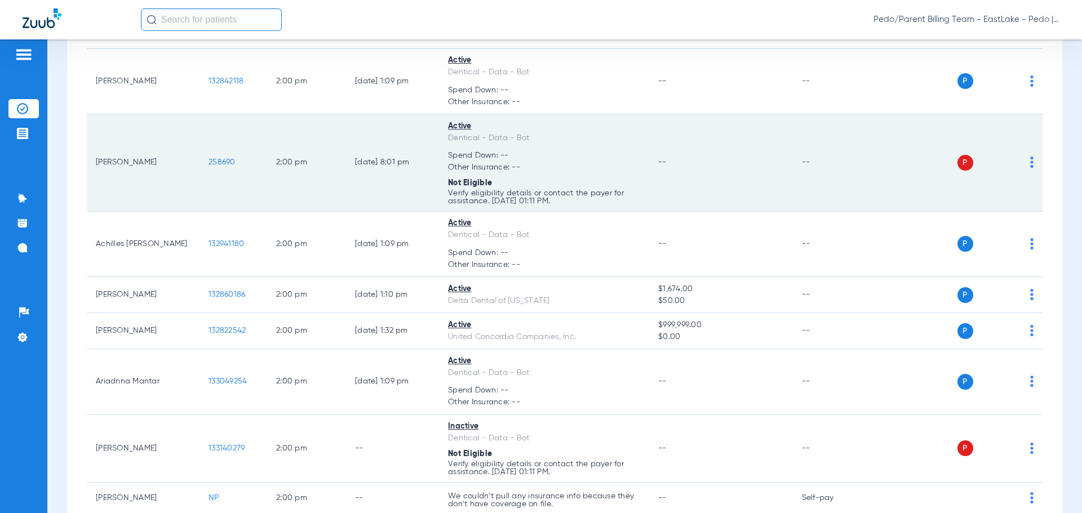
scroll to position [5234, 0]
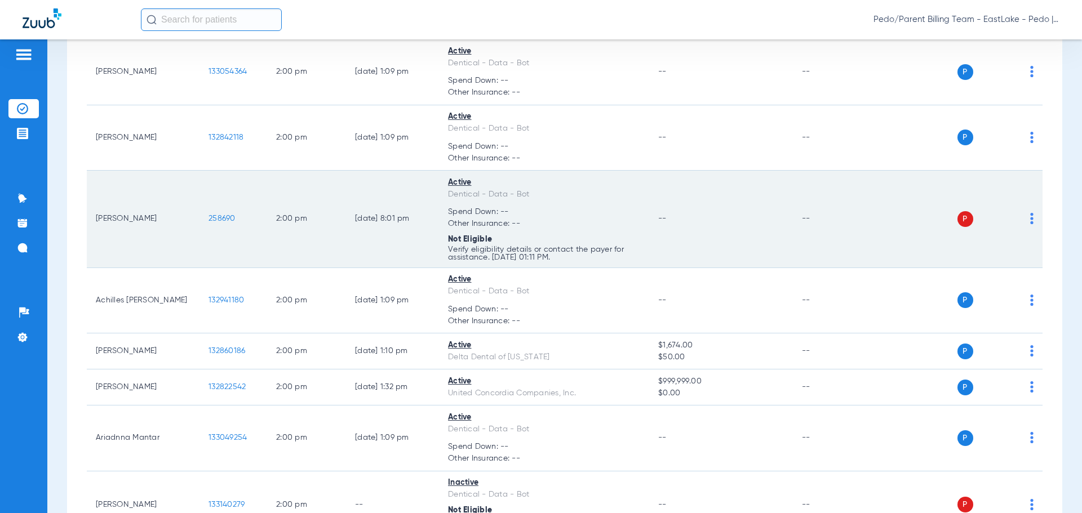
click at [212, 255] on td "258690" at bounding box center [233, 219] width 68 height 97
click at [218, 219] on span "258690" at bounding box center [222, 219] width 27 height 8
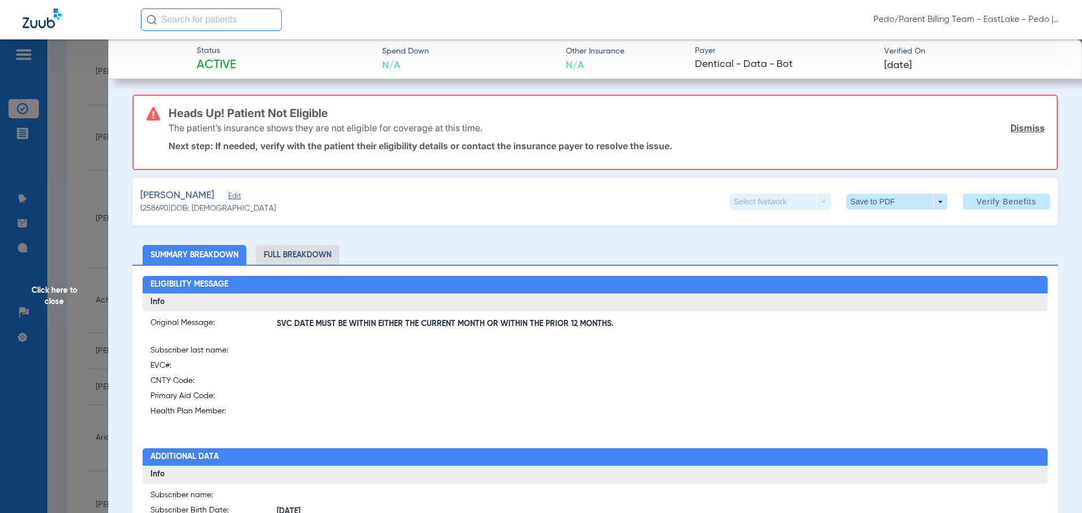
drag, startPoint x: 48, startPoint y: 296, endPoint x: 1, endPoint y: 265, distance: 56.4
click at [48, 296] on span "Click here to close" at bounding box center [54, 295] width 108 height 513
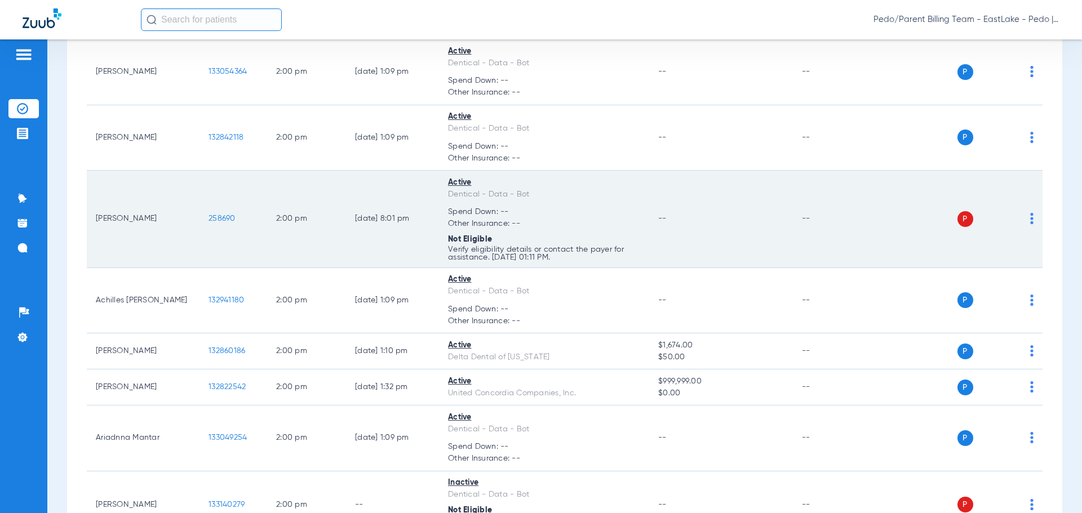
click at [157, 255] on td "[PERSON_NAME]" at bounding box center [143, 219] width 113 height 97
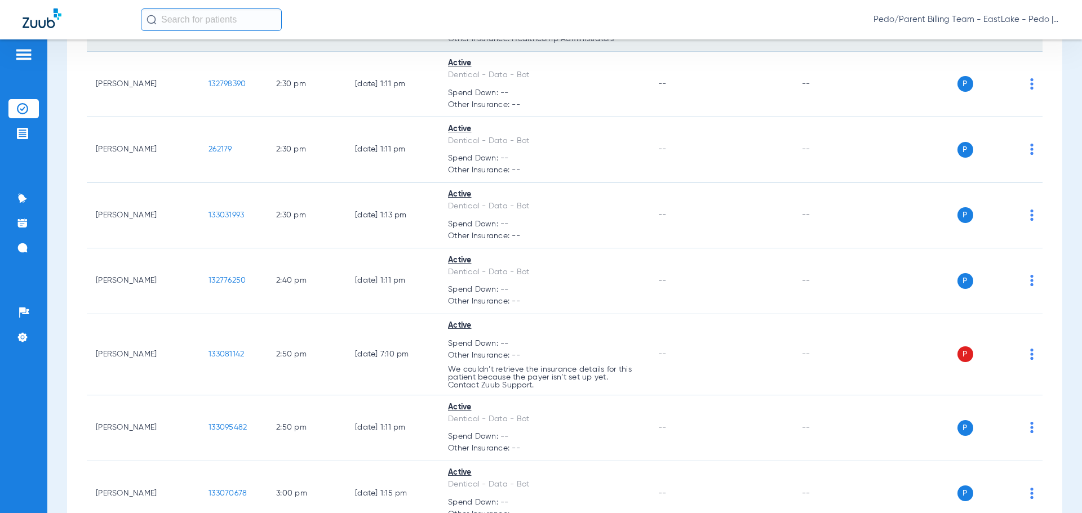
scroll to position [6248, 0]
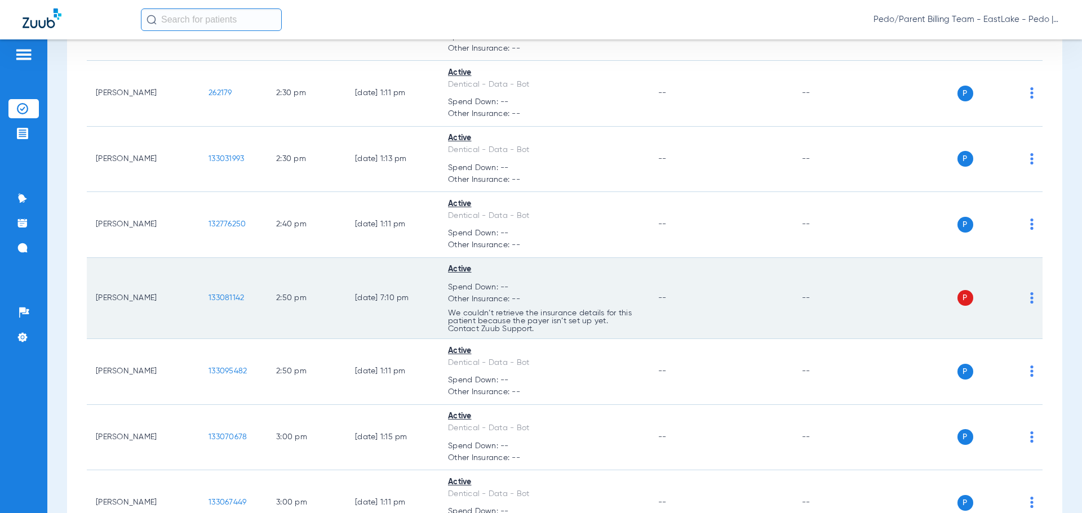
click at [225, 299] on span "133081142" at bounding box center [227, 298] width 36 height 8
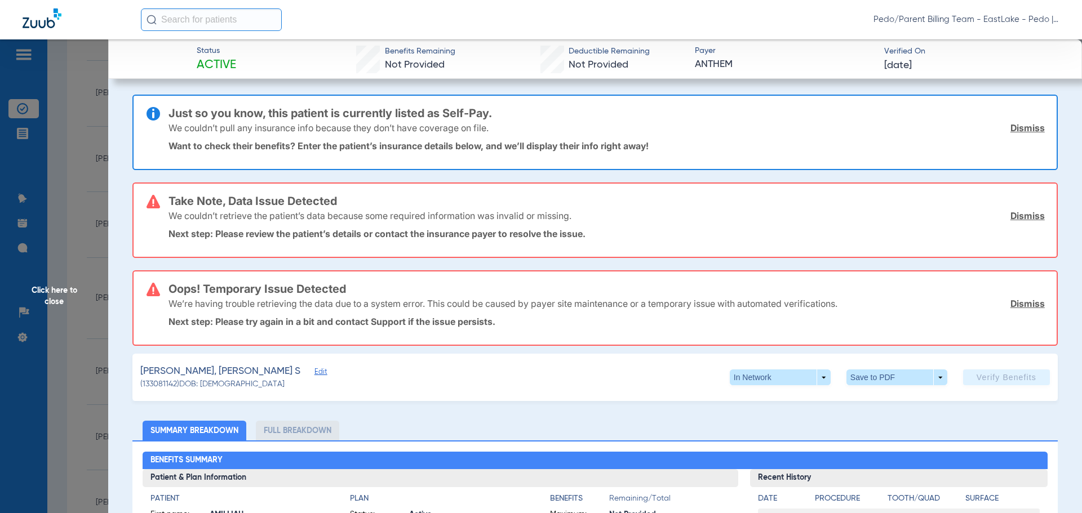
click at [58, 292] on span "Click here to close" at bounding box center [54, 295] width 108 height 513
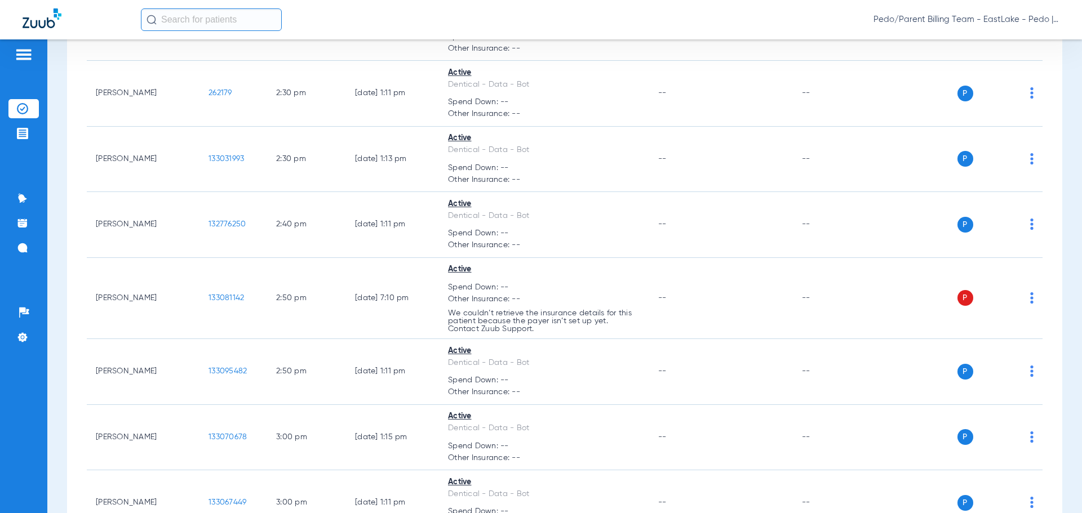
drag, startPoint x: 667, startPoint y: 26, endPoint x: 676, endPoint y: 1, distance: 26.9
click at [667, 26] on div "Pedo/Parent Billing Team - EastLake - Pedo | The Super Dentists" at bounding box center [600, 19] width 919 height 23
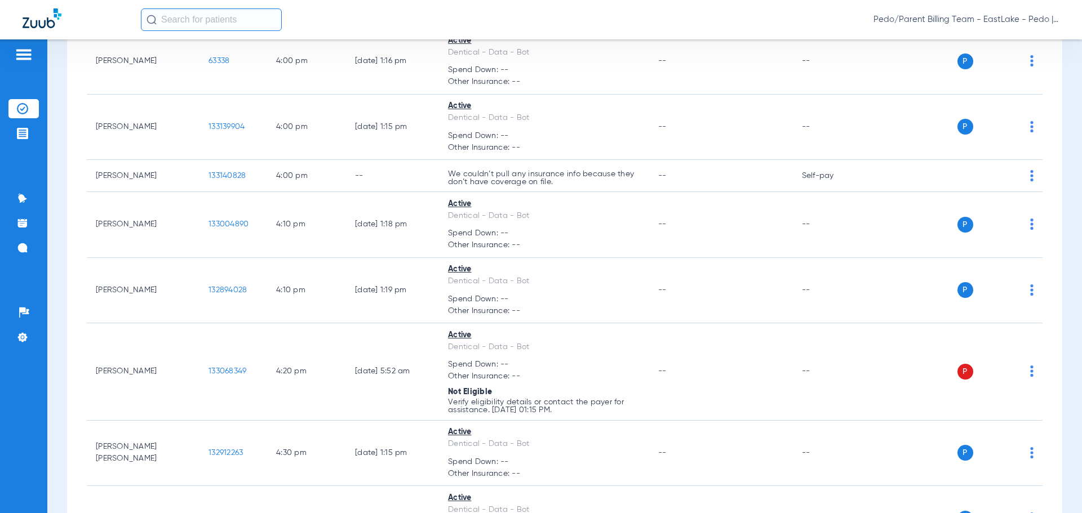
scroll to position [9122, 0]
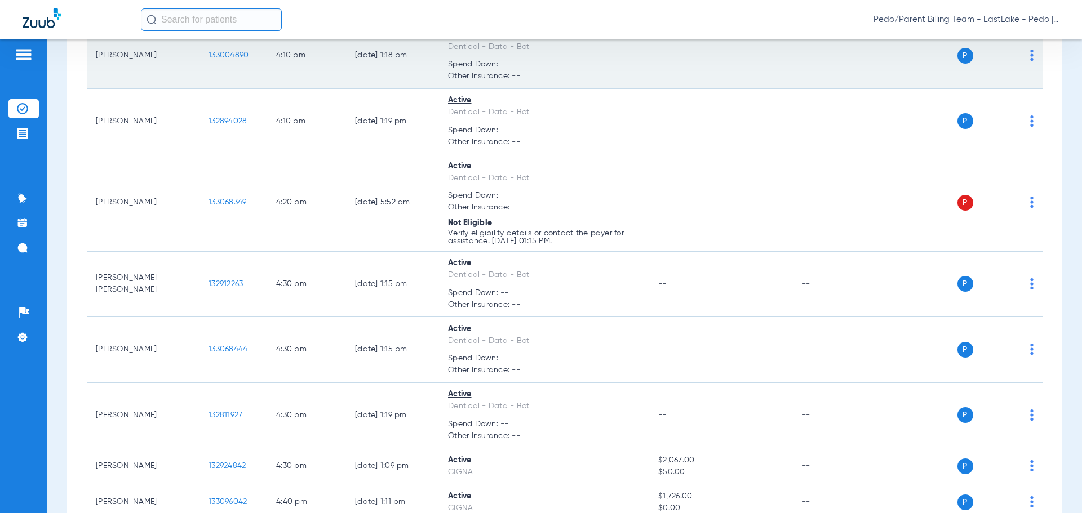
drag, startPoint x: 679, startPoint y: 138, endPoint x: 688, endPoint y: 78, distance: 60.5
click at [679, 138] on td "--" at bounding box center [720, 122] width 143 height 66
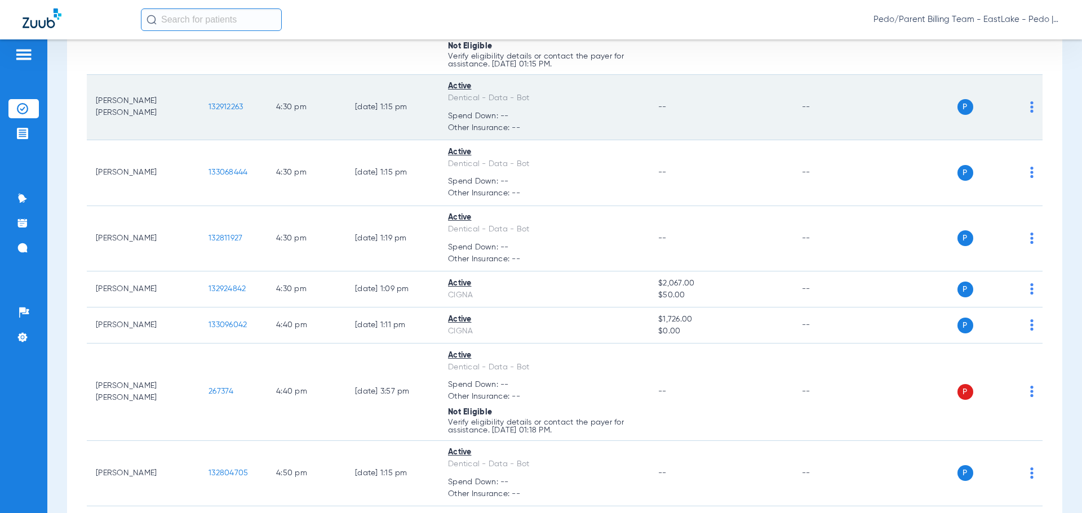
scroll to position [9347, 0]
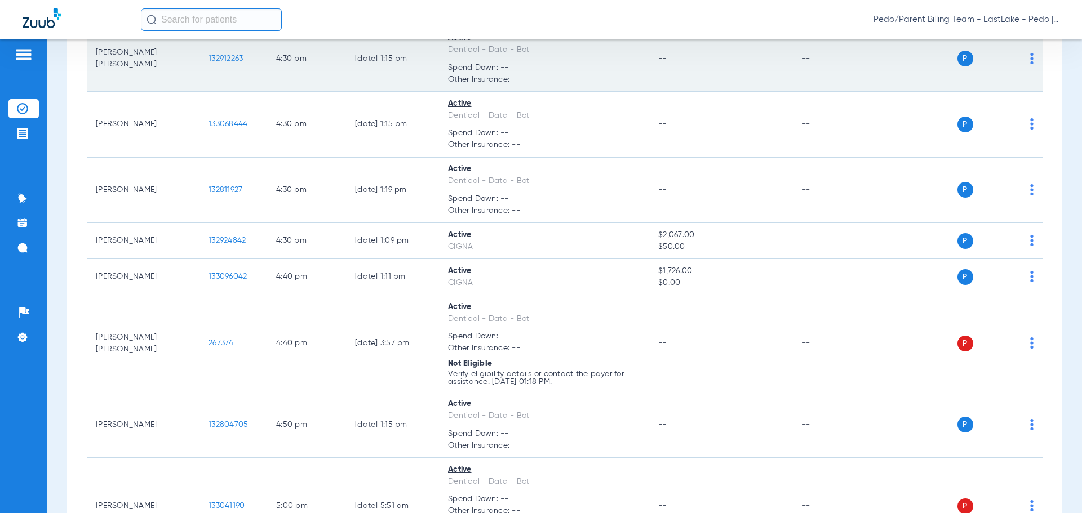
click at [179, 76] on td "[PERSON_NAME] [PERSON_NAME]" at bounding box center [143, 59] width 113 height 66
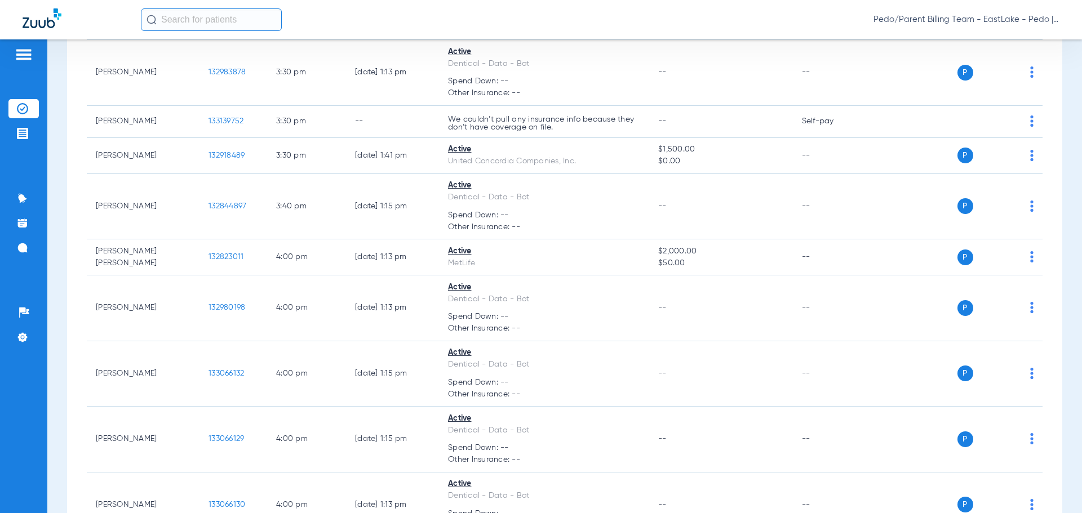
scroll to position [7770, 0]
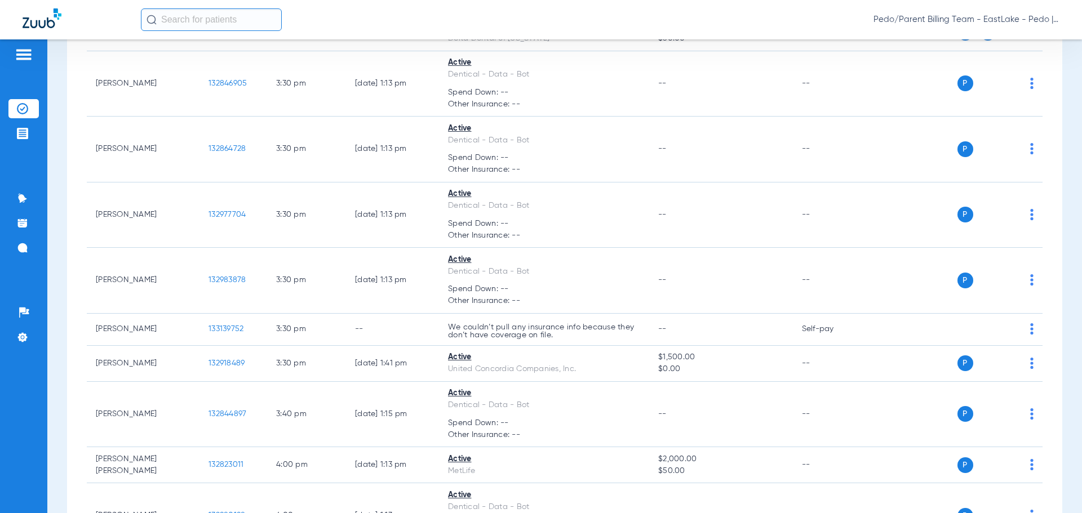
click at [29, 109] on li "Insurance Verification" at bounding box center [23, 108] width 30 height 19
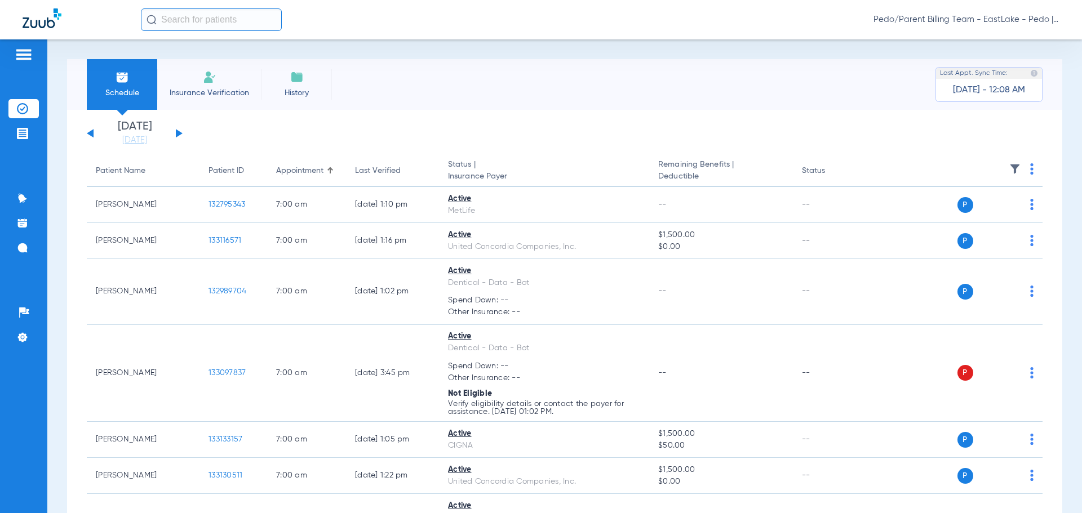
click at [223, 79] on li "Insurance Verification" at bounding box center [209, 84] width 104 height 51
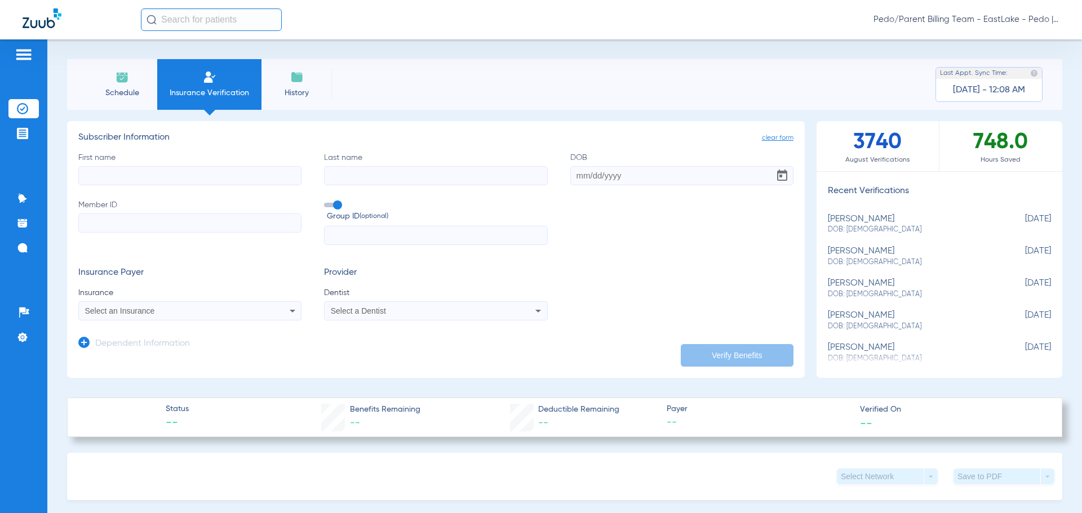
click at [263, 257] on form "First name Last name DOB Member ID Group ID (optional) Insurance Payer Insuranc…" at bounding box center [435, 236] width 715 height 169
click at [133, 172] on input "First name" at bounding box center [189, 175] width 223 height 19
type input "[PERSON_NAME]"
type input "[DATE]"
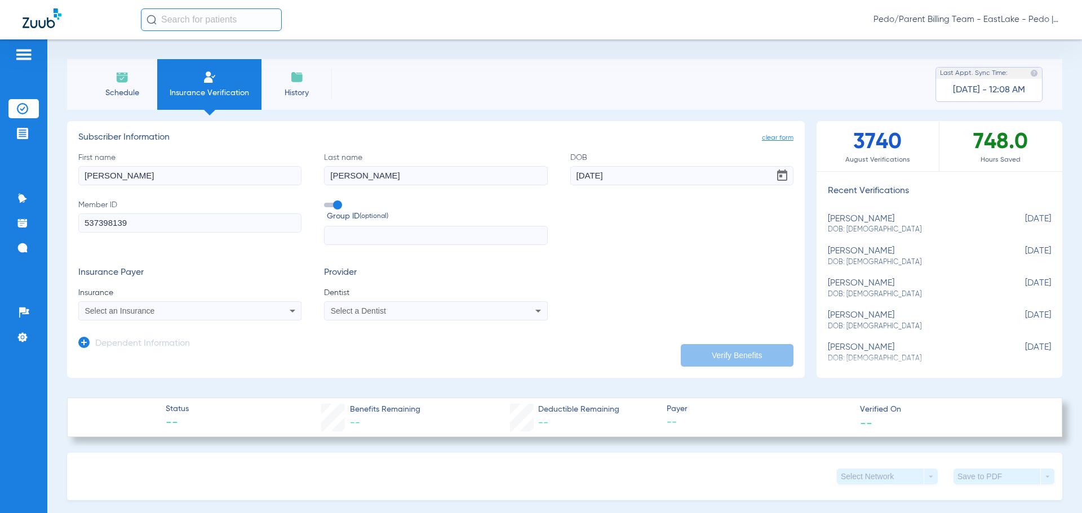
type input "537398139"
click at [176, 308] on div "Select an Insurance" at bounding box center [169, 311] width 168 height 8
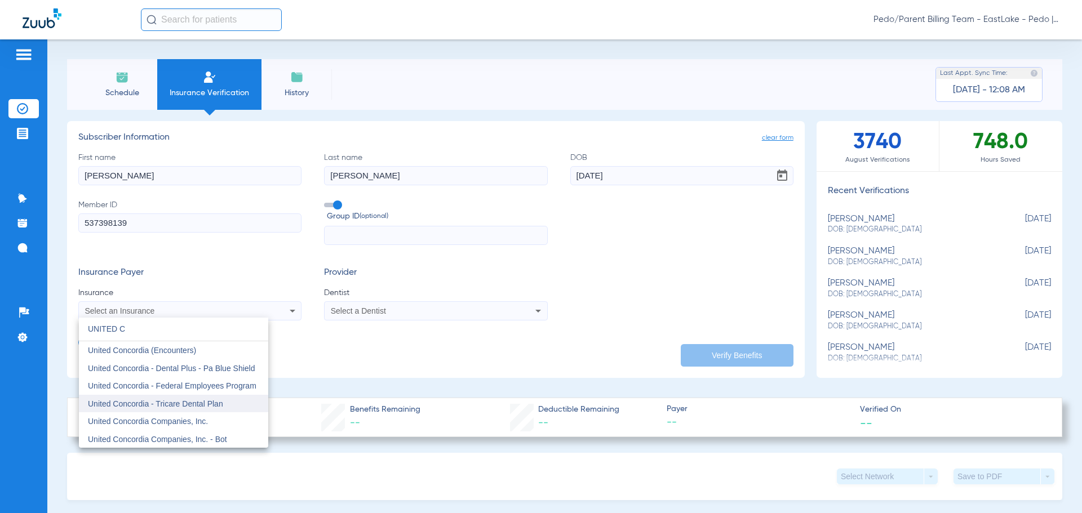
type input "UNITED C"
click at [190, 405] on span "United Concordia - Tricare Dental Plan" at bounding box center [155, 404] width 135 height 9
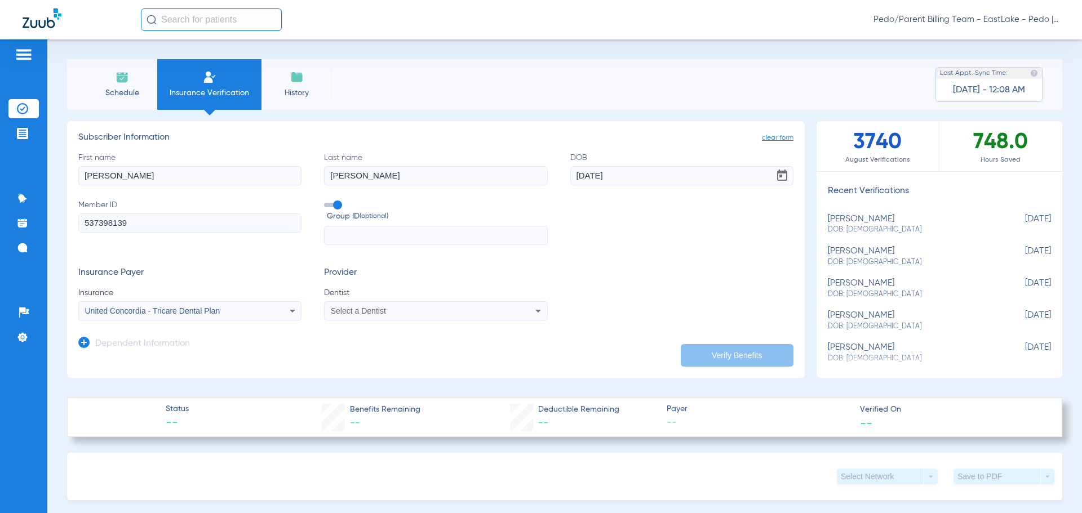
click at [411, 313] on div "Select a Dentist" at bounding box center [415, 311] width 168 height 8
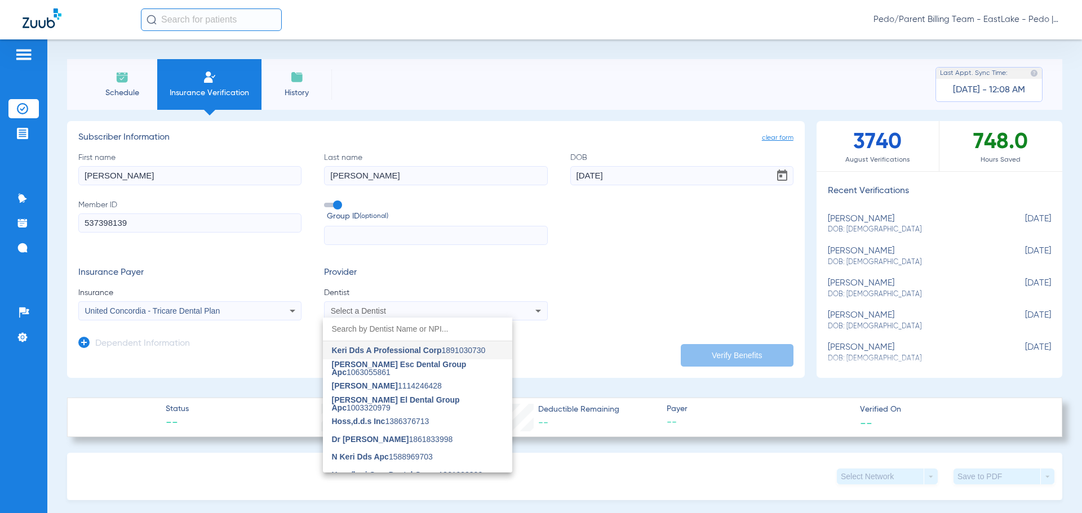
click at [393, 353] on span "Keri Dds A Professional Corp" at bounding box center [387, 350] width 110 height 9
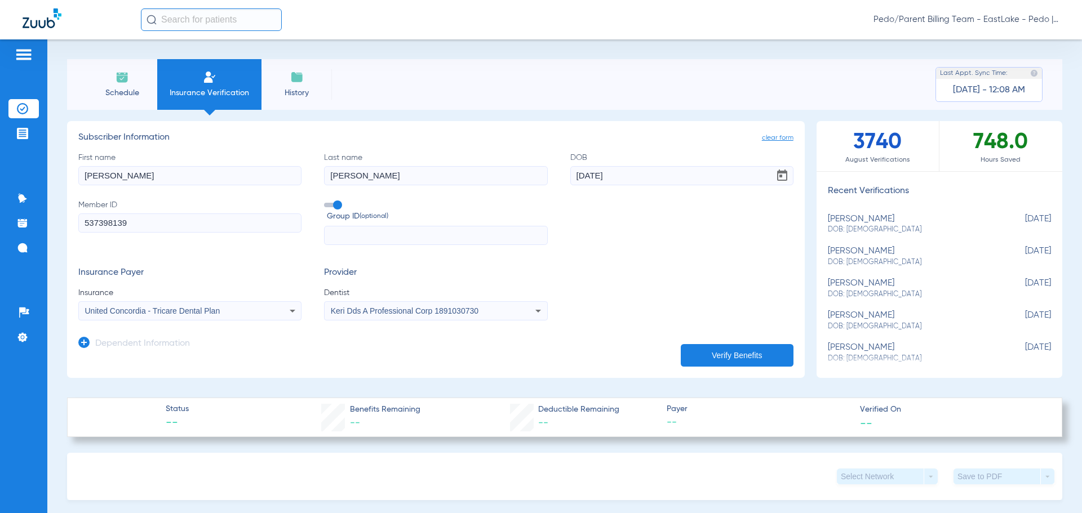
click at [87, 343] on icon at bounding box center [83, 342] width 11 height 11
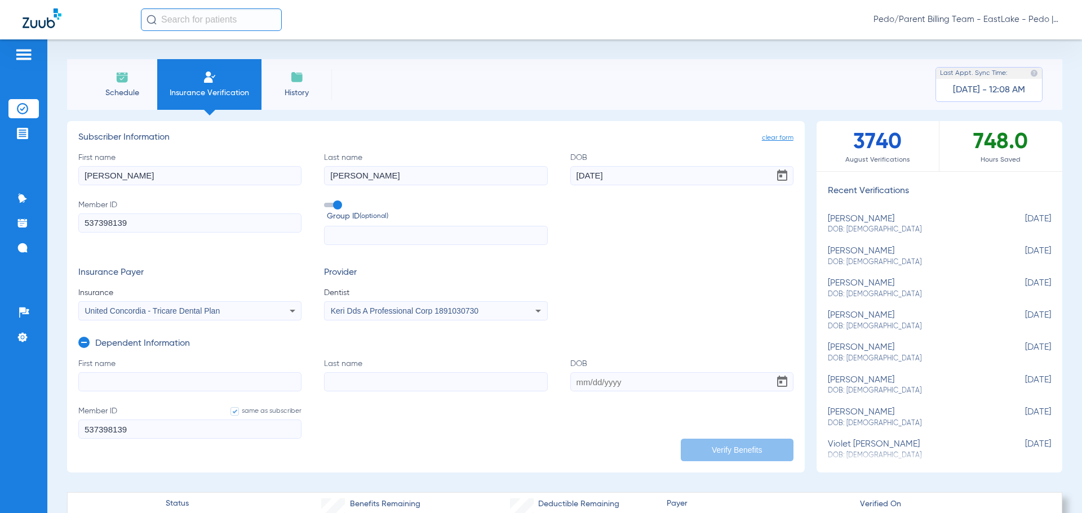
click at [109, 387] on input "First name" at bounding box center [189, 382] width 223 height 19
click at [107, 383] on input "First name Required" at bounding box center [189, 382] width 223 height 19
type input "MESSIAEL"
type input "[PERSON_NAME]"
type input "[DATE]"
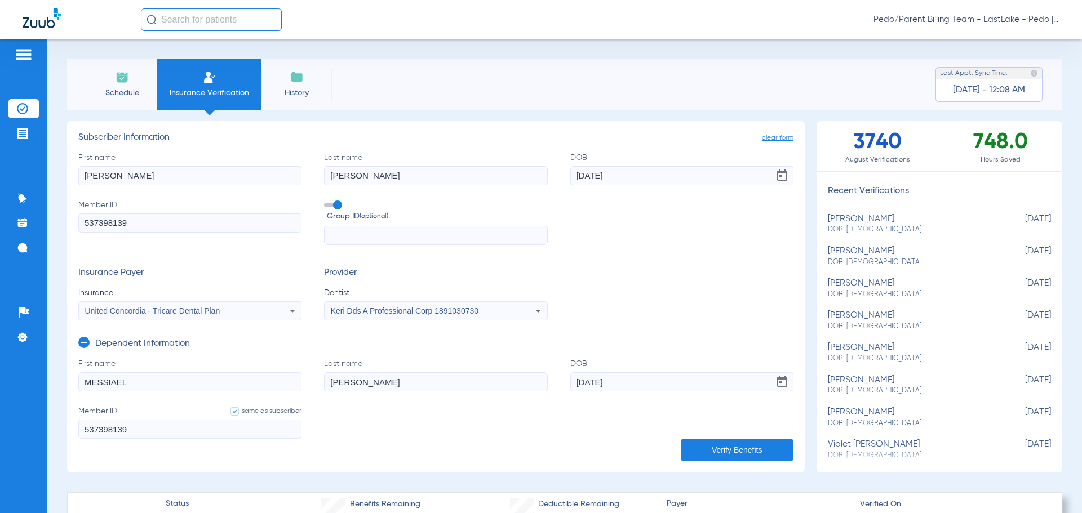
click at [735, 447] on button "Verify Benefits" at bounding box center [737, 450] width 113 height 23
click at [351, 407] on form "First name [PERSON_NAME] Last name [PERSON_NAME] DOB [DEMOGRAPHIC_DATA] Member …" at bounding box center [435, 405] width 715 height 95
click at [290, 259] on form "First name [PERSON_NAME] Last name [PERSON_NAME] DOB [DEMOGRAPHIC_DATA] Member …" at bounding box center [435, 236] width 715 height 169
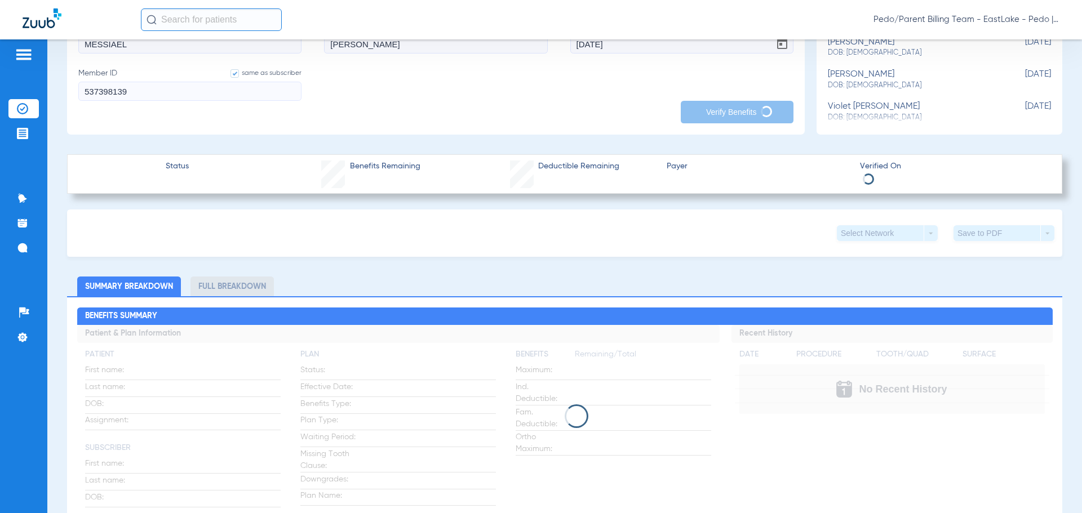
scroll to position [394, 0]
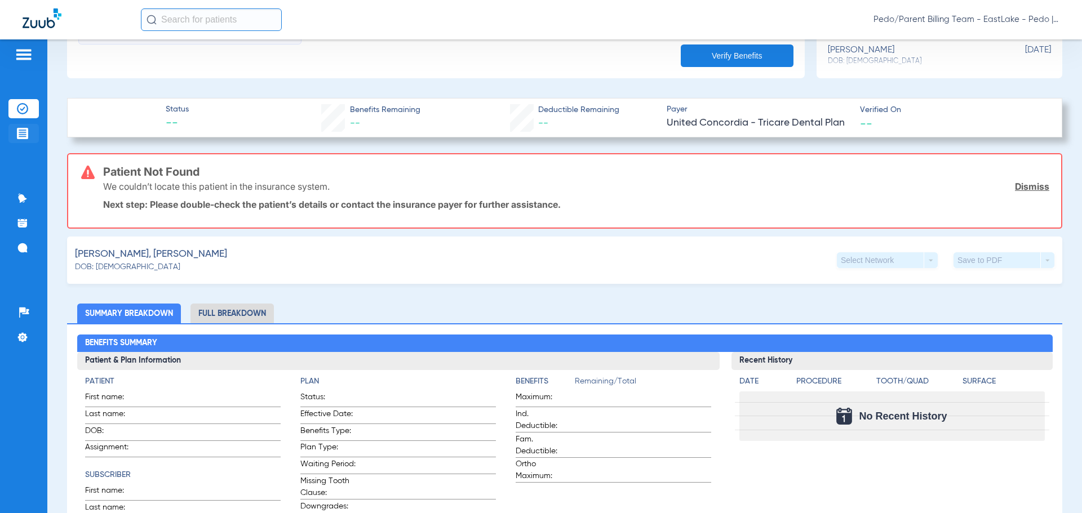
click at [24, 135] on img at bounding box center [22, 133] width 11 height 11
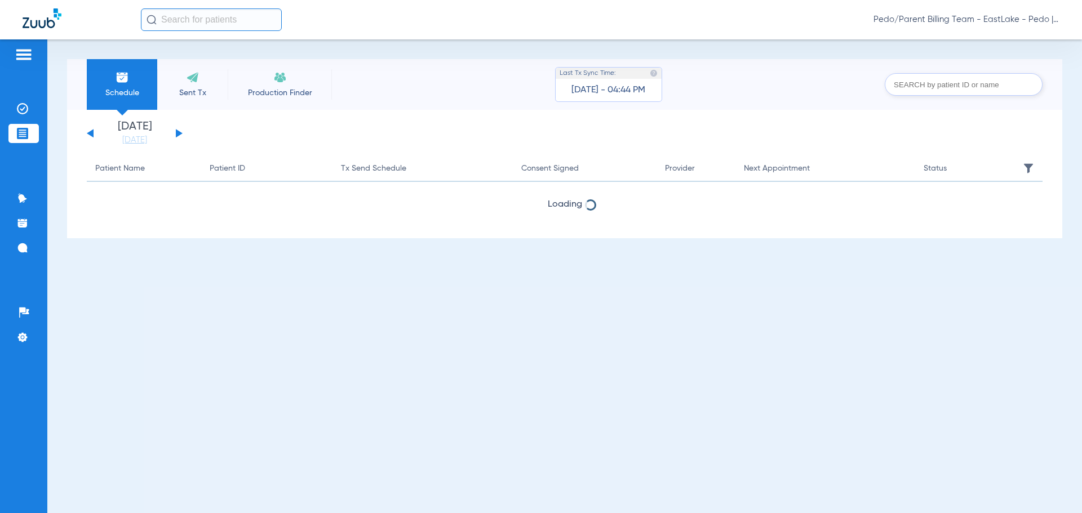
click at [179, 134] on button at bounding box center [179, 133] width 7 height 8
click at [388, 318] on div "Schedule Sent Tx Production Finder Last Tx Sync Time: [DATE] - 04:44 PM [DATE] …" at bounding box center [564, 276] width 1035 height 474
click at [24, 110] on img at bounding box center [22, 108] width 11 height 11
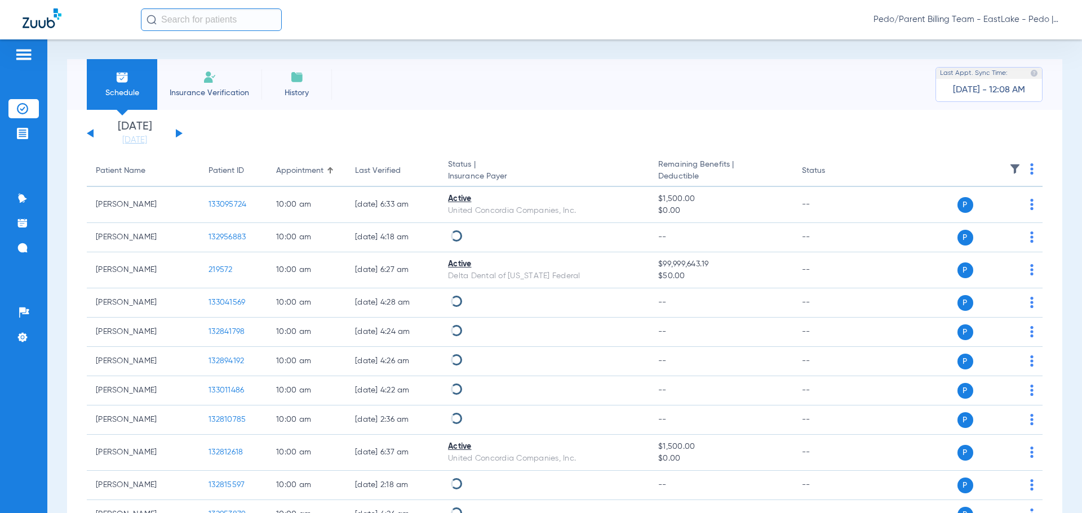
click at [179, 134] on button at bounding box center [179, 133] width 7 height 8
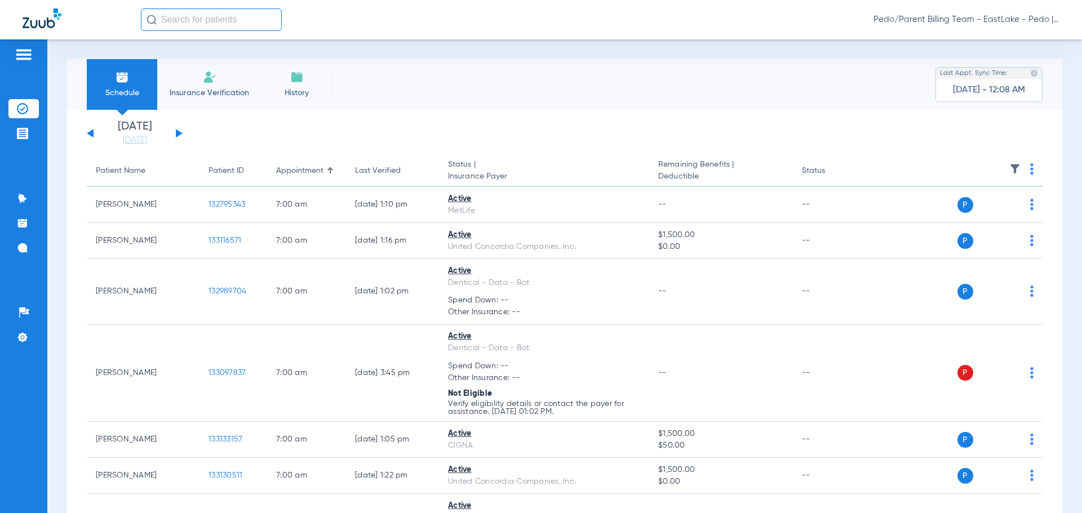
click at [202, 83] on li "Insurance Verification" at bounding box center [209, 84] width 104 height 51
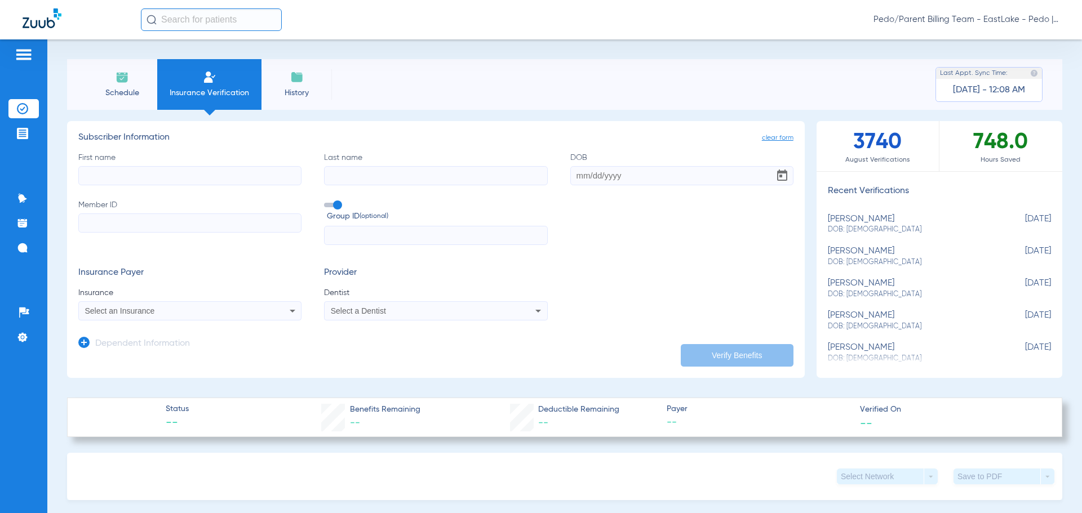
click at [153, 176] on input "First name" at bounding box center [189, 175] width 223 height 19
type input "[PERSON_NAME]"
type input "[DATE]"
click at [100, 223] on input "Member ID Required" at bounding box center [189, 223] width 223 height 19
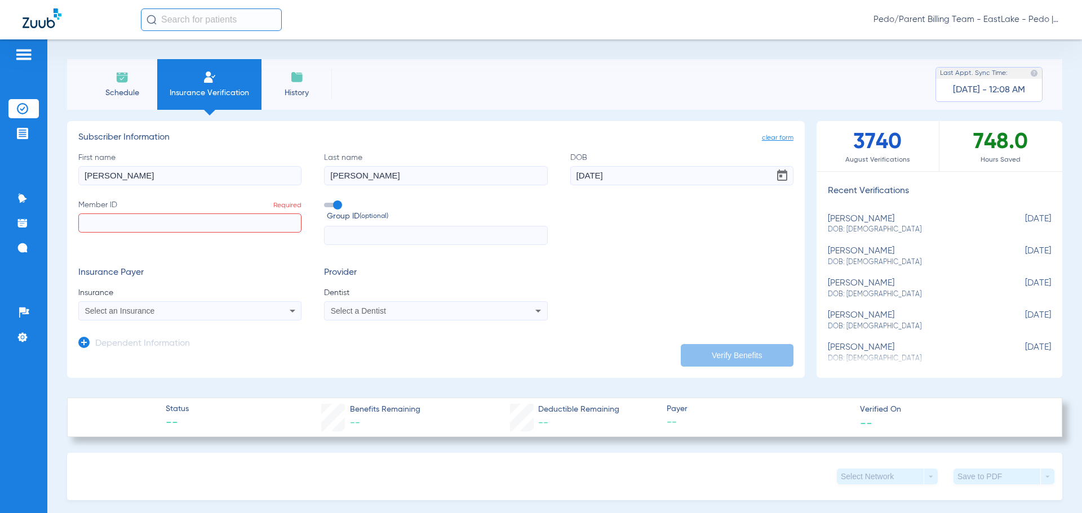
paste input "553455135"
type input "553455135"
click at [257, 314] on div "Select an Insurance" at bounding box center [190, 311] width 222 height 14
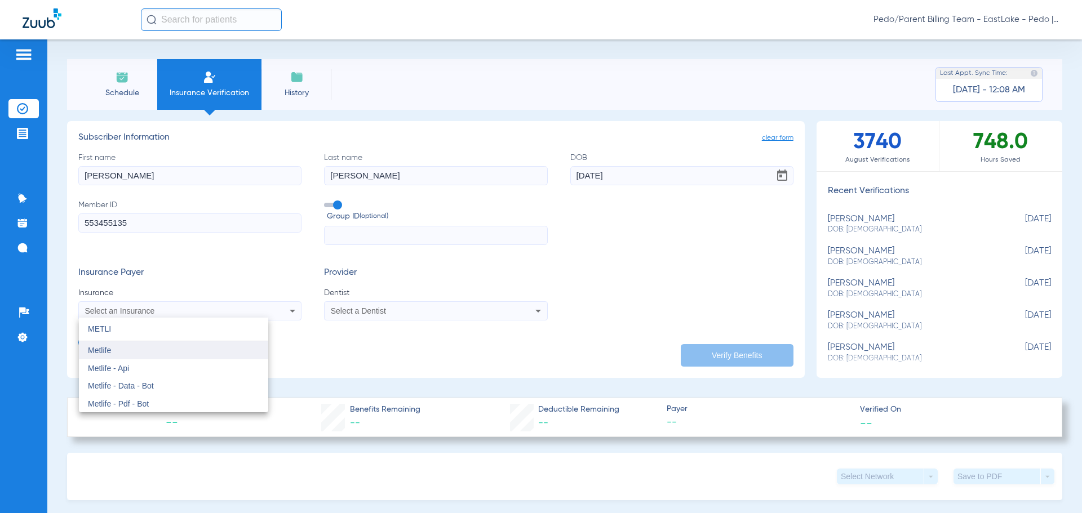
type input "METLI"
click at [110, 350] on span "Metlife" at bounding box center [99, 350] width 23 height 9
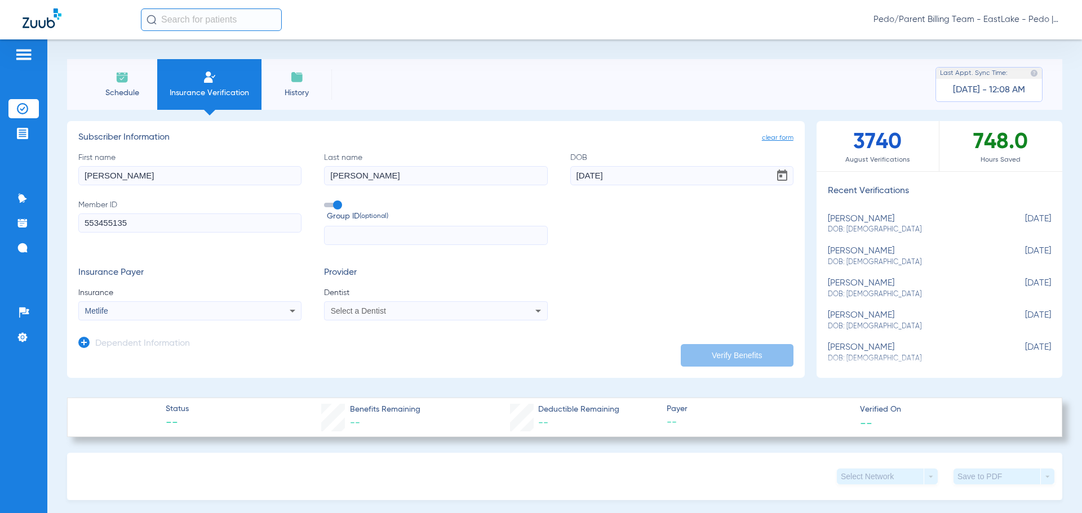
click at [411, 315] on div "Select a Dentist" at bounding box center [415, 311] width 168 height 8
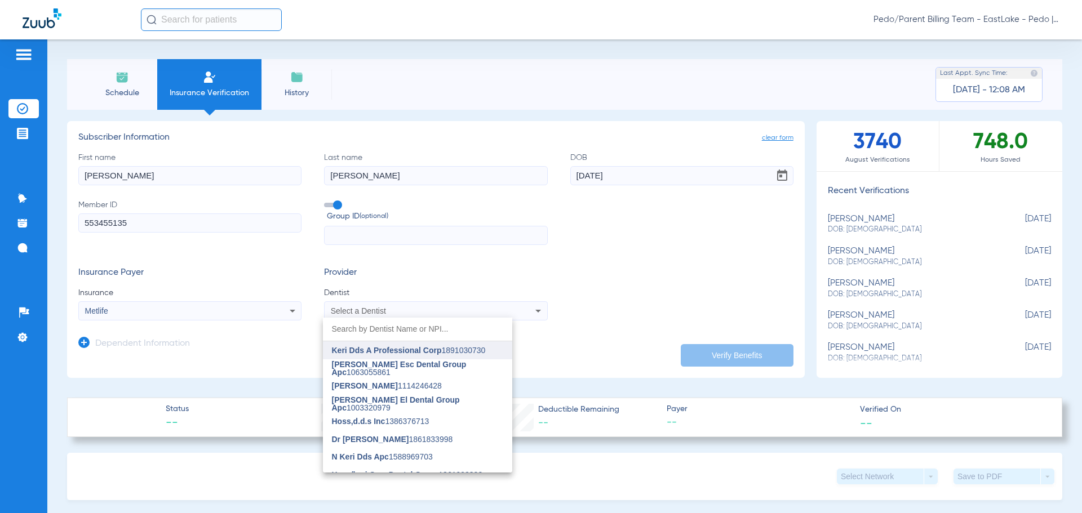
click at [397, 350] on span "Keri Dds A Professional Corp" at bounding box center [387, 350] width 110 height 9
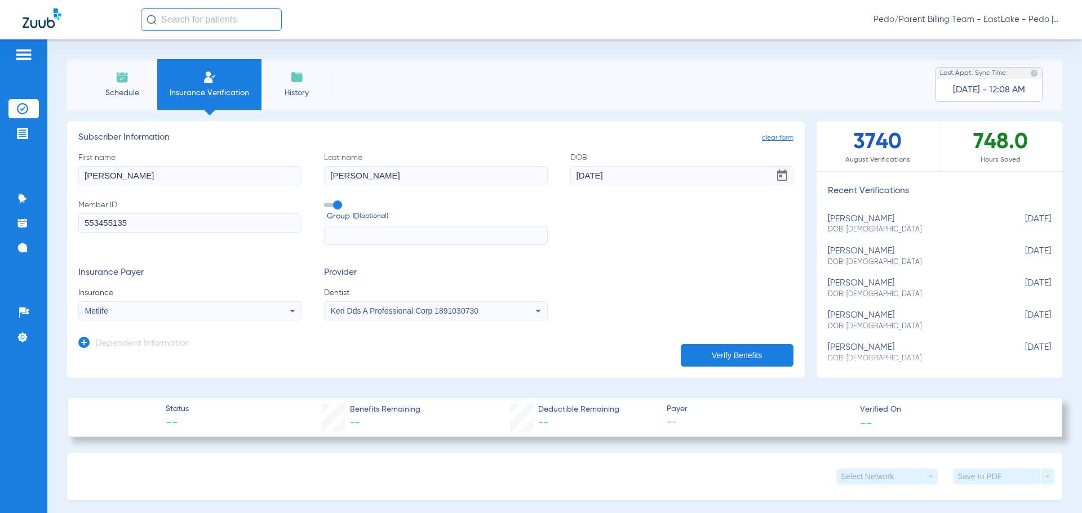
click at [81, 348] on div "Dependent Information" at bounding box center [134, 347] width 112 height 24
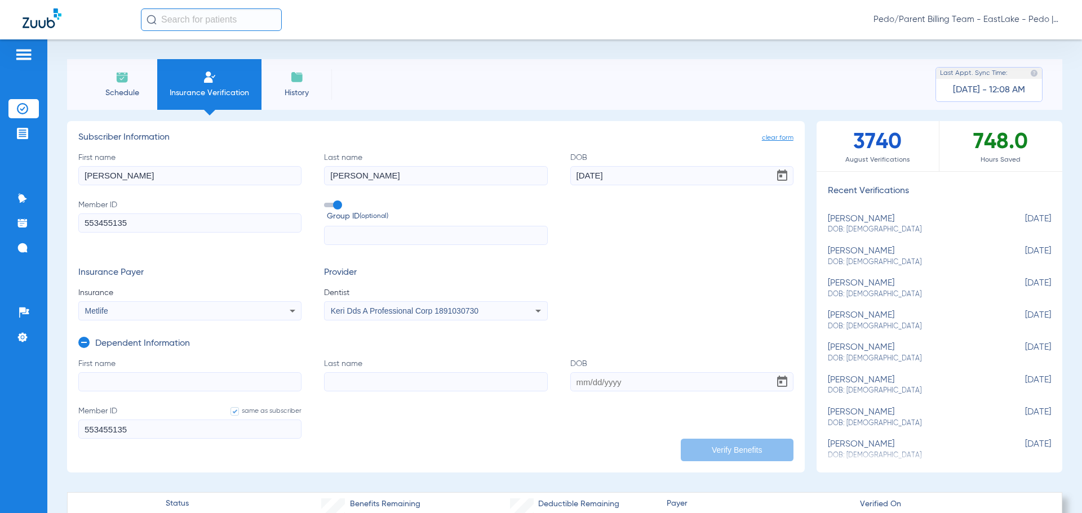
click at [102, 382] on input "First name" at bounding box center [189, 382] width 223 height 19
type input "[PERSON_NAME]"
type input "[DATE]"
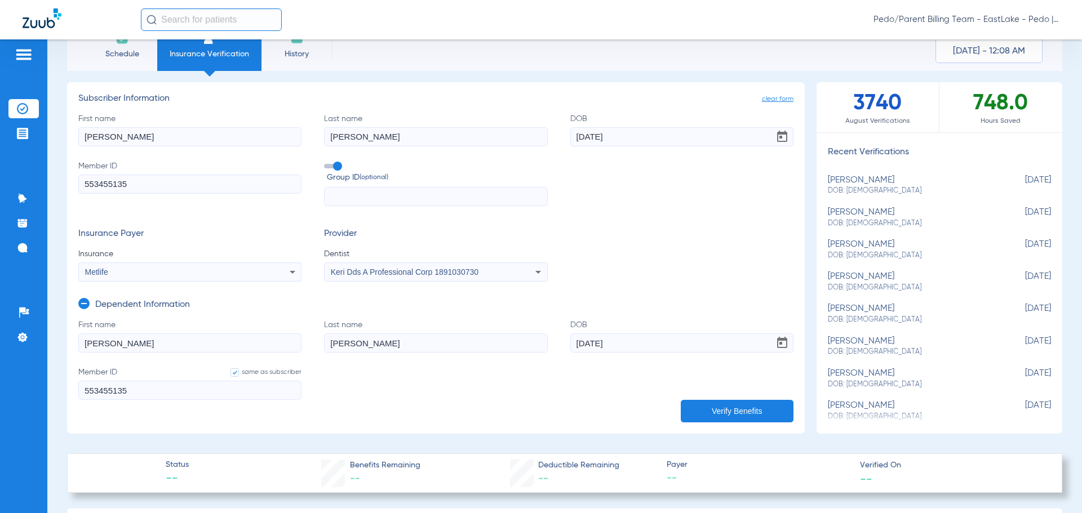
scroll to position [56, 0]
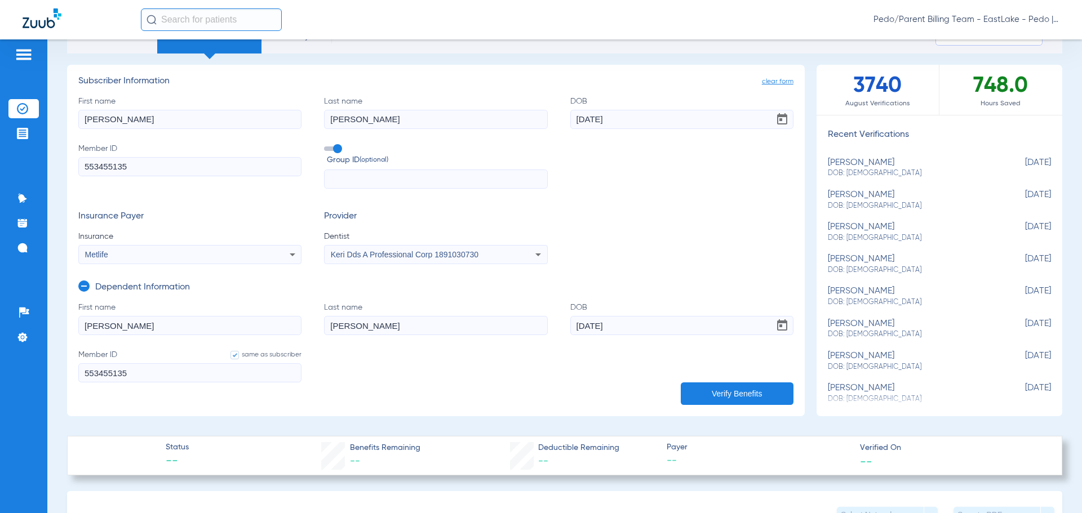
click at [709, 394] on button "Verify Benefits" at bounding box center [737, 394] width 113 height 23
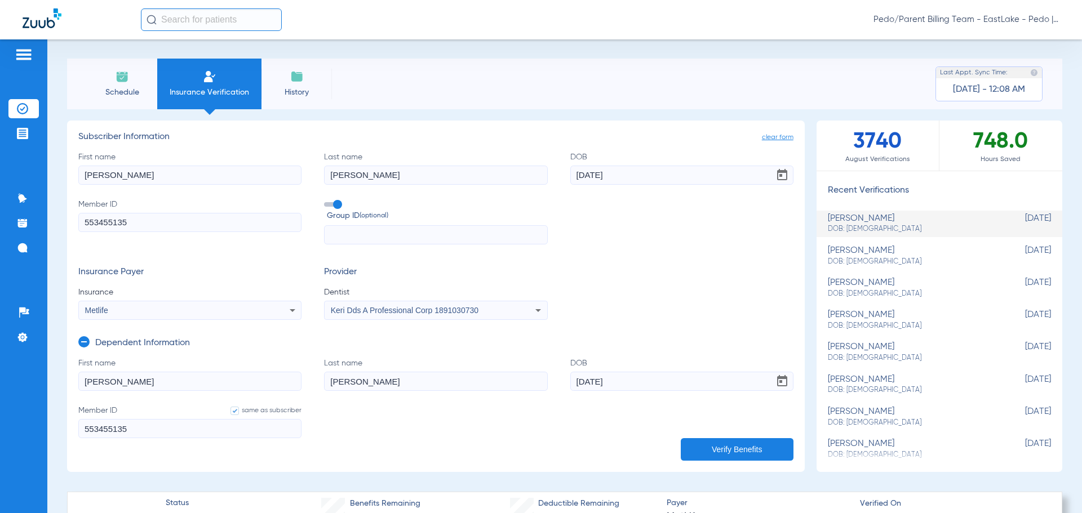
scroll to position [0, 0]
click at [20, 109] on img at bounding box center [22, 108] width 11 height 11
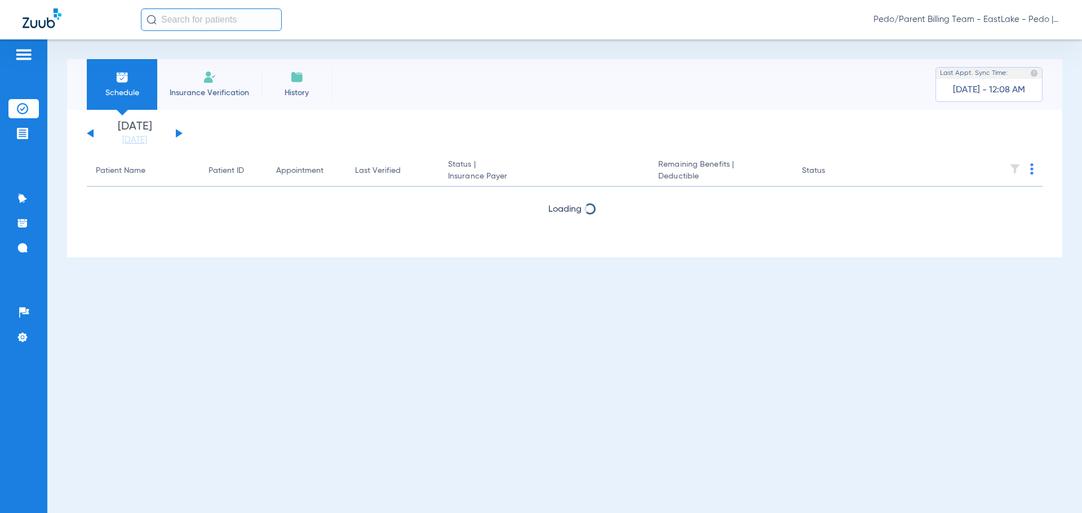
click at [175, 135] on div "[DATE] [DATE] [DATE] [DATE] [DATE] [DATE] [DATE] [DATE] [DATE] [DATE] [DATE] [D…" at bounding box center [135, 133] width 96 height 25
click at [181, 133] on button at bounding box center [179, 133] width 7 height 8
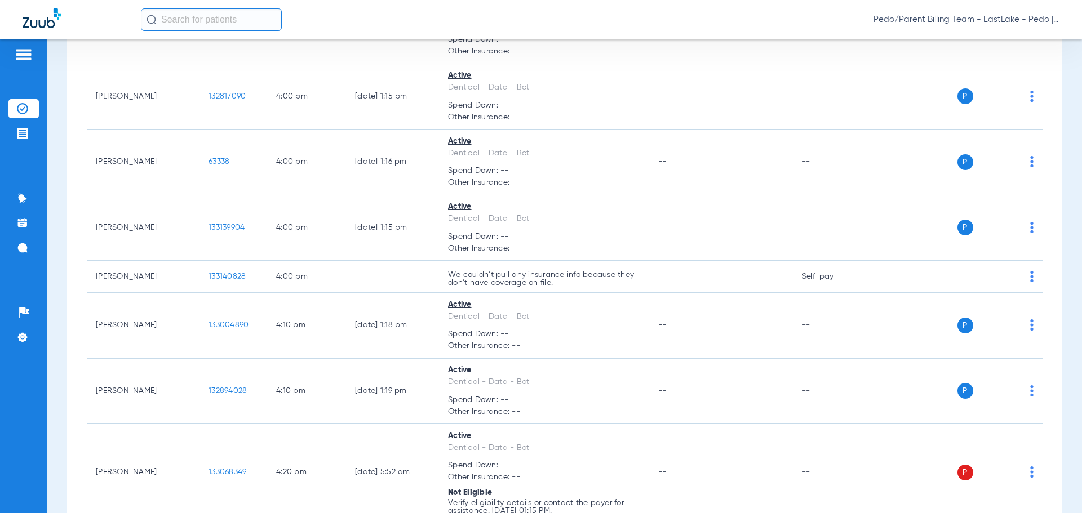
scroll to position [2098, 0]
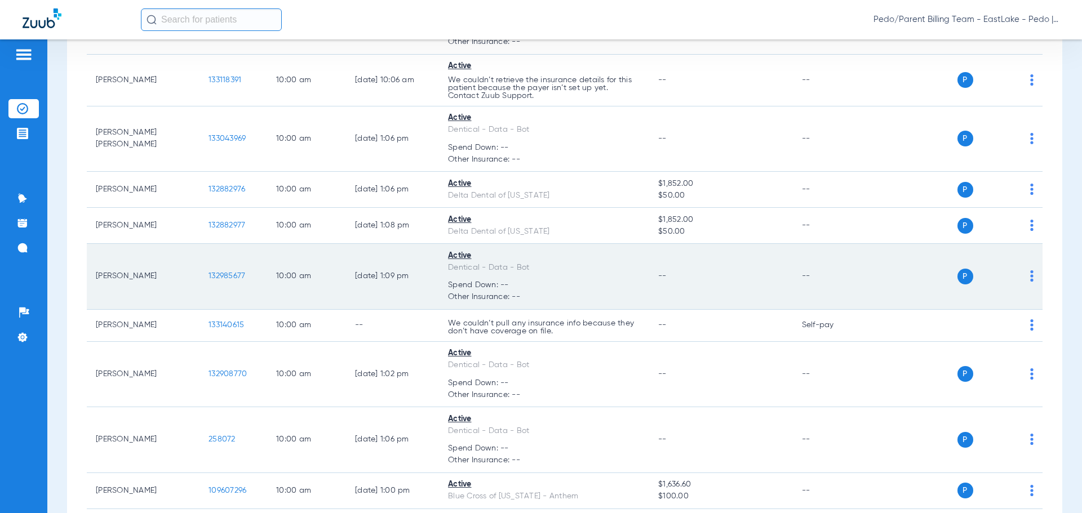
click at [216, 279] on span "132985677" at bounding box center [227, 276] width 37 height 8
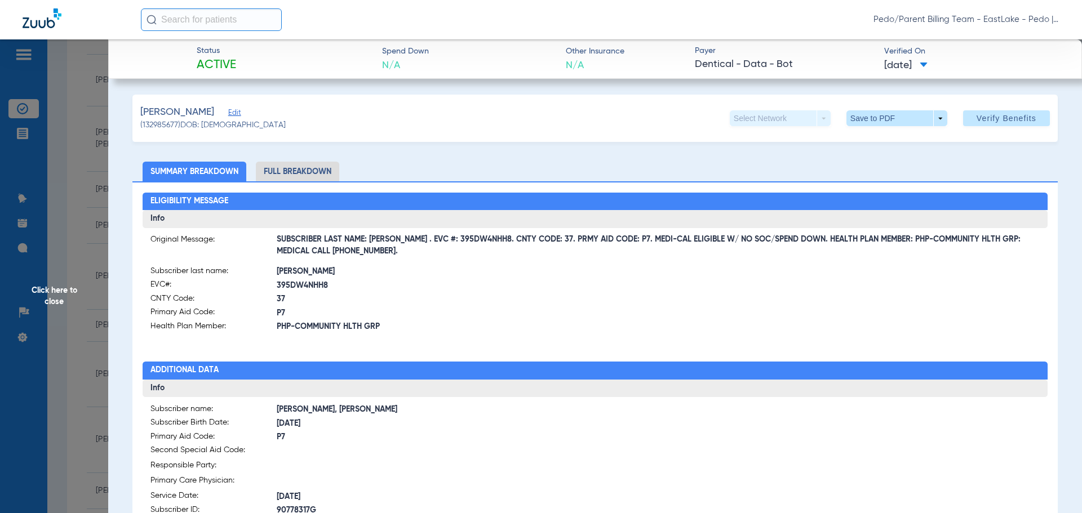
click at [313, 167] on li "Full Breakdown" at bounding box center [297, 172] width 83 height 20
click at [893, 121] on span at bounding box center [896, 118] width 27 height 27
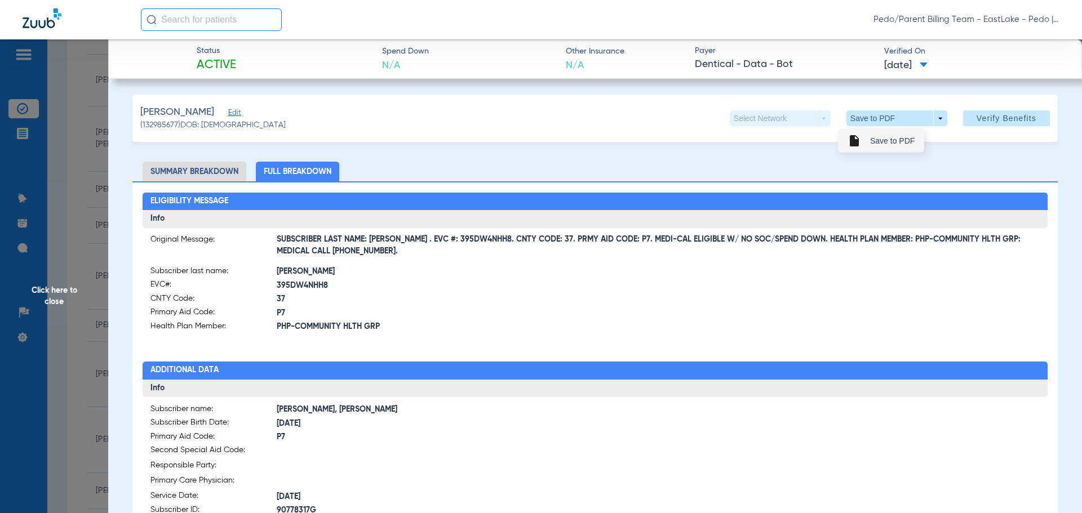
click at [887, 142] on span "Save to PDF" at bounding box center [892, 141] width 45 height 8
click at [400, 240] on span "SUBSCRIBER LAST NAME: [PERSON_NAME] . EVC #: 395DW4NHH8. CNTY CODE: 37. PRMY AI…" at bounding box center [659, 246] width 764 height 12
drag, startPoint x: 396, startPoint y: 240, endPoint x: 454, endPoint y: 242, distance: 58.7
click at [455, 243] on span "SUBSCRIBER LAST NAME: [PERSON_NAME] . EVC #: 395DW4NHH8. CNTY CODE: 37. PRMY AI…" at bounding box center [659, 246] width 764 height 12
click at [454, 242] on span "SUBSCRIBER LAST NAME: [PERSON_NAME] . EVC #: 395DW4NHH8. CNTY CODE: 37. PRMY AI…" at bounding box center [659, 246] width 764 height 12
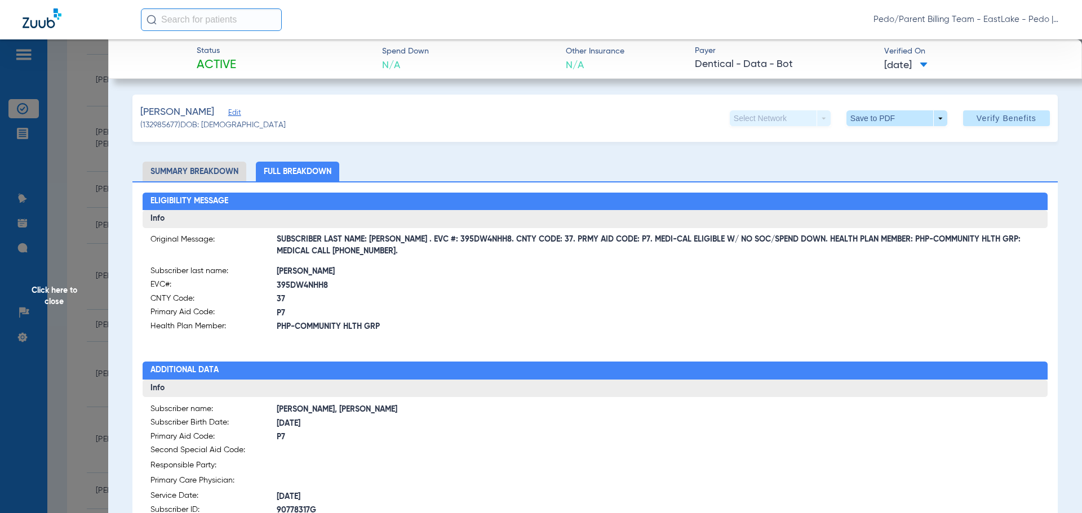
click at [419, 240] on span "SUBSCRIBER LAST NAME: [PERSON_NAME] . EVC #: 395DW4NHH8. CNTY CODE: 37. PRMY AI…" at bounding box center [659, 246] width 764 height 12
drag, startPoint x: 400, startPoint y: 240, endPoint x: 471, endPoint y: 240, distance: 71.6
click at [471, 240] on span "SUBSCRIBER LAST NAME: [PERSON_NAME] . EVC #: 395DW4NHH8. CNTY CODE: 37. PRMY AI…" at bounding box center [659, 246] width 764 height 12
copy span "EVC #: 395DW4NHH8"
click at [524, 342] on div "Eligibility Message Info Original Message: SUBSCRIBER LAST NAME: [PERSON_NAME] …" at bounding box center [594, 494] width 925 height 627
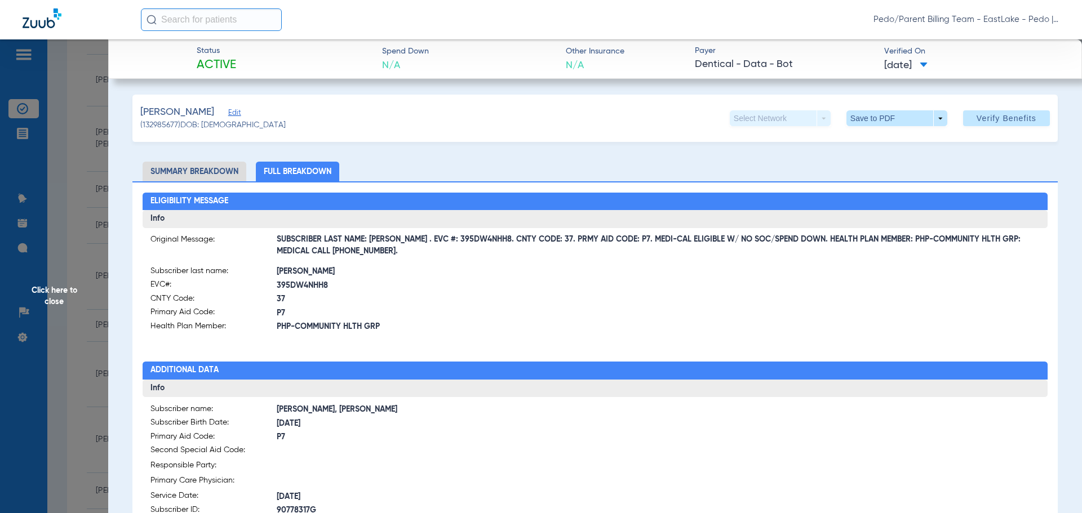
click at [49, 292] on span "Click here to close" at bounding box center [54, 295] width 108 height 513
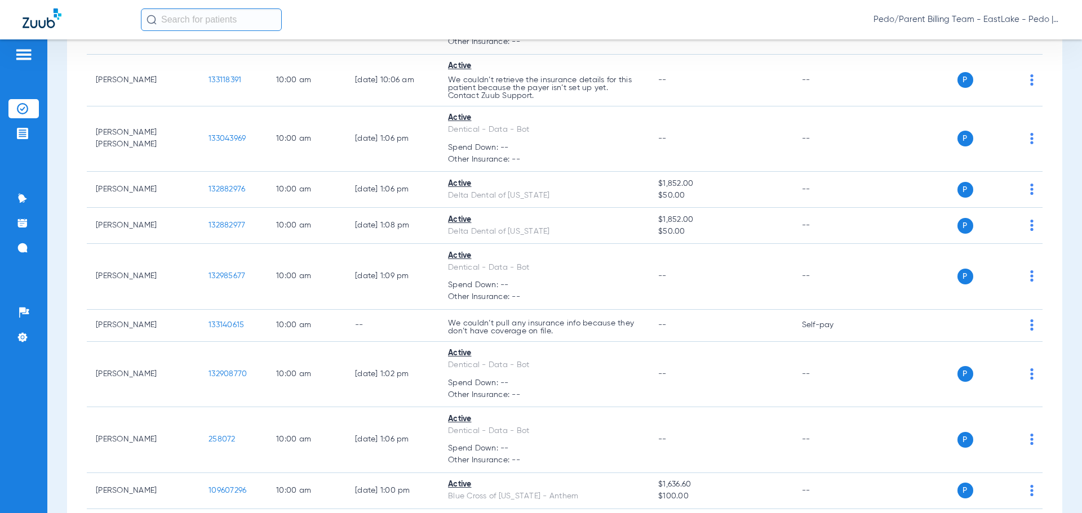
click at [700, 22] on div "Pedo/Parent Billing Team - EastLake - Pedo | The Super Dentists" at bounding box center [600, 19] width 919 height 23
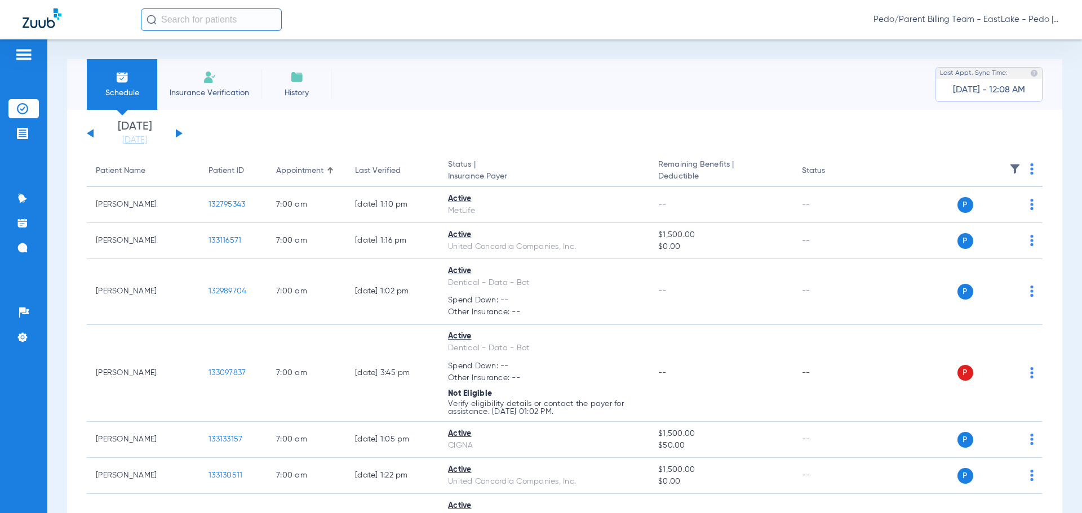
scroll to position [1843, 0]
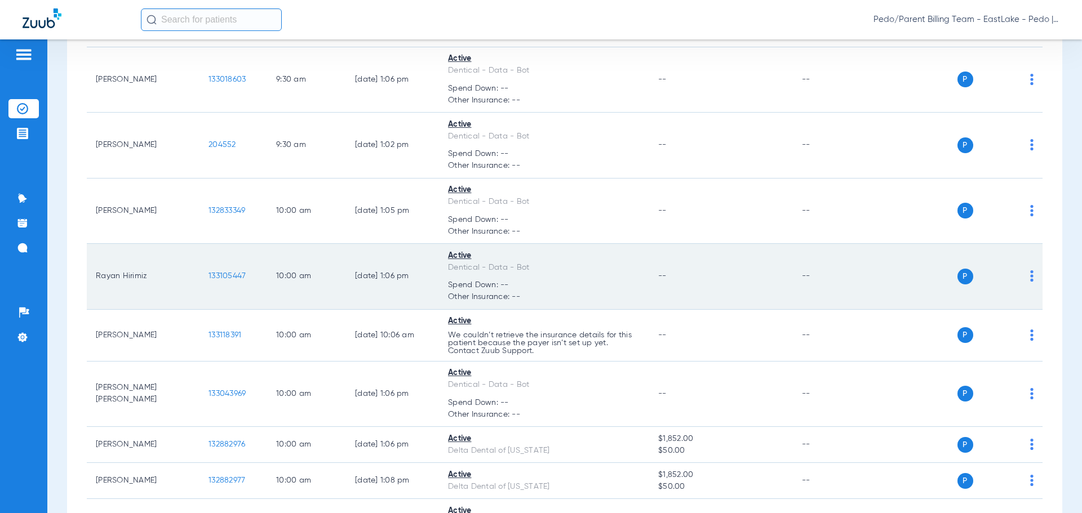
click at [241, 274] on span "133105447" at bounding box center [227, 276] width 37 height 8
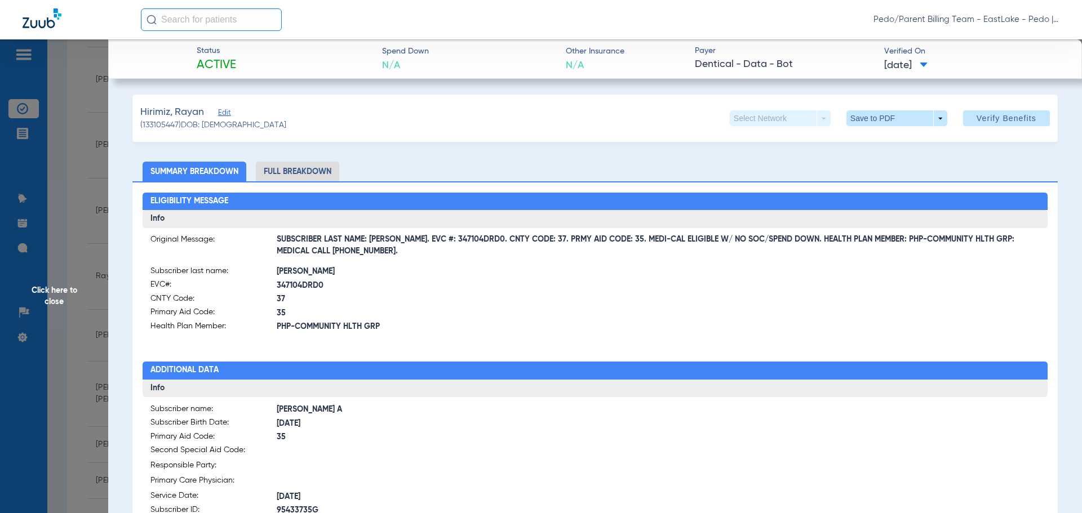
click at [321, 169] on li "Full Breakdown" at bounding box center [297, 172] width 83 height 20
drag, startPoint x: 402, startPoint y: 238, endPoint x: 470, endPoint y: 240, distance: 68.2
click at [470, 240] on span "SUBSCRIBER LAST NAME: [PERSON_NAME]. EVC #: 347104DRD0. CNTY CODE: 37. PRMY AID…" at bounding box center [659, 246] width 764 height 12
copy span "EVC #: 347104DRD0"
click at [480, 370] on h2 "Additional Data" at bounding box center [596, 371] width 906 height 18
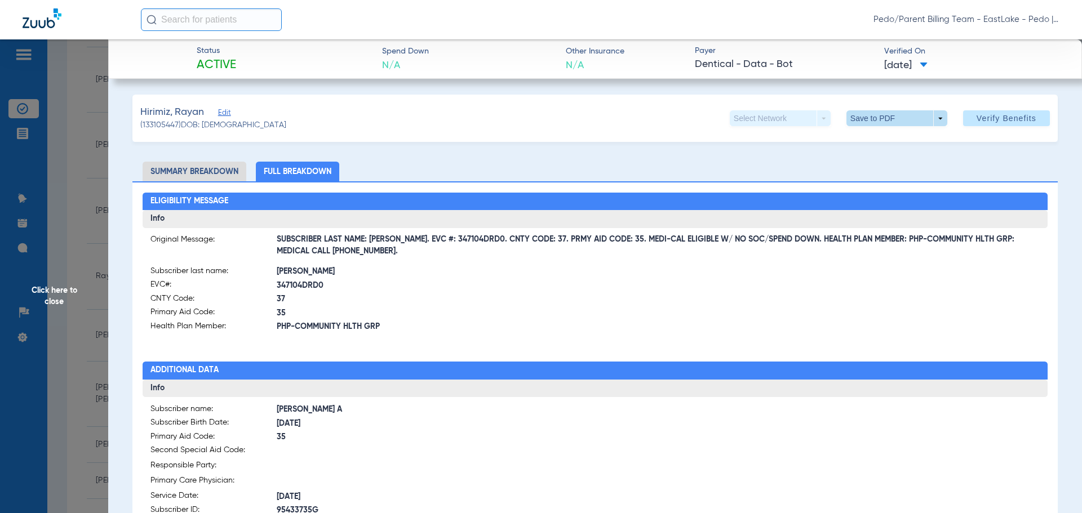
click at [895, 126] on span at bounding box center [896, 118] width 27 height 27
click at [873, 140] on span "Save to PDF" at bounding box center [892, 141] width 45 height 8
click at [547, 323] on span "PHP-COMMUNITY HLTH GRP" at bounding box center [436, 327] width 318 height 12
click at [45, 298] on span "Click here to close" at bounding box center [54, 295] width 108 height 513
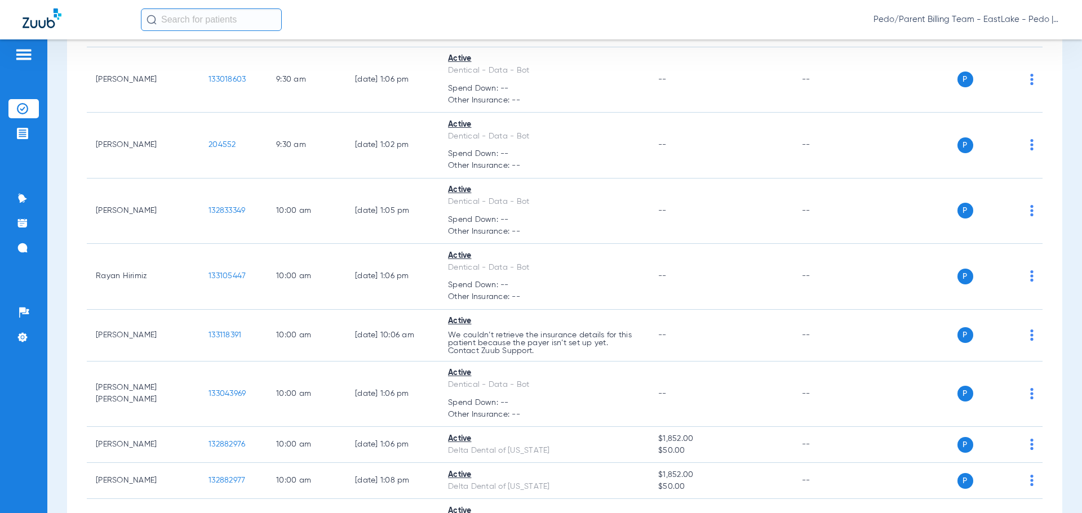
click at [180, 130] on td "[PERSON_NAME]" at bounding box center [143, 146] width 113 height 66
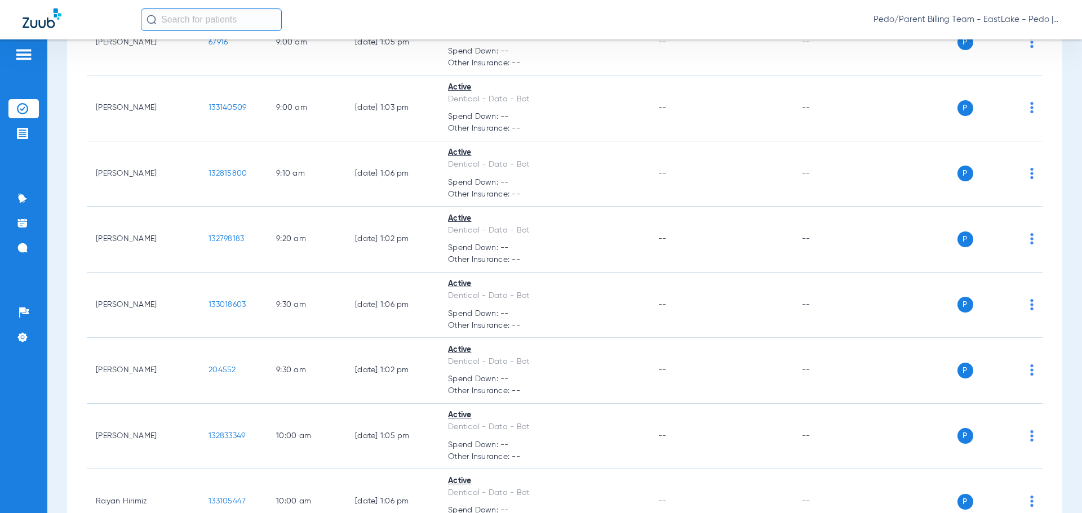
click at [1054, 24] on span "Pedo/Parent Billing Team - EastLake - Pedo | The Super Dentists" at bounding box center [966, 19] width 186 height 11
click at [1003, 65] on span "Log out" at bounding box center [1017, 63] width 63 height 8
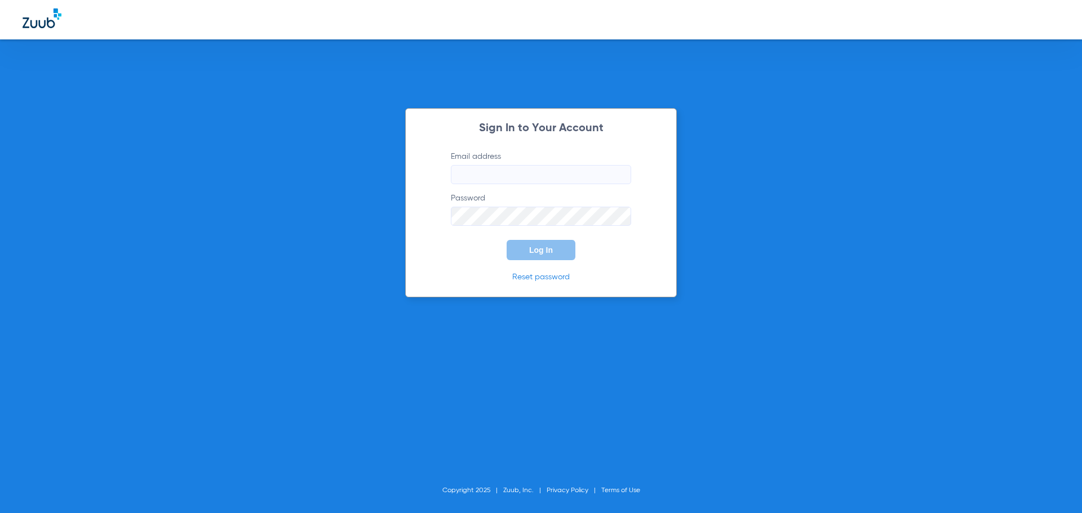
type input "[EMAIL_ADDRESS][DOMAIN_NAME]"
